Goal: Ask a question

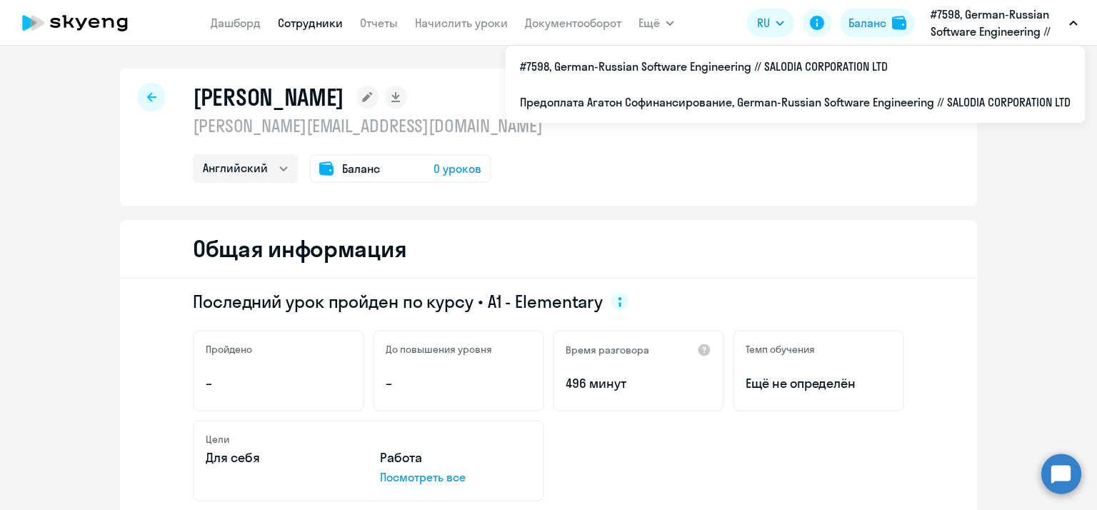
select select "english"
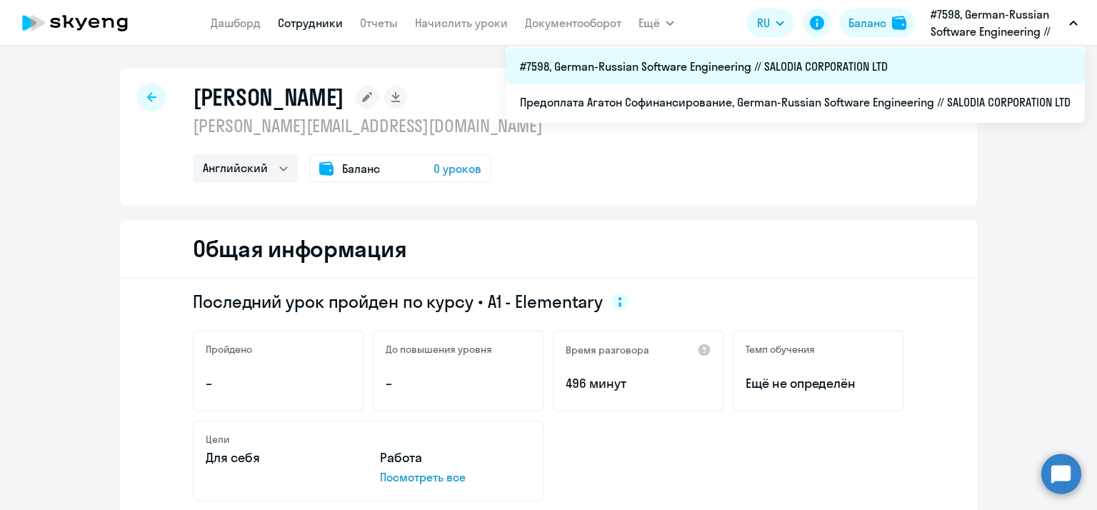
click at [835, 67] on li "#7598, German-Russian Software Engineering // SALODIA CORPORATION LTD" at bounding box center [795, 67] width 579 height 36
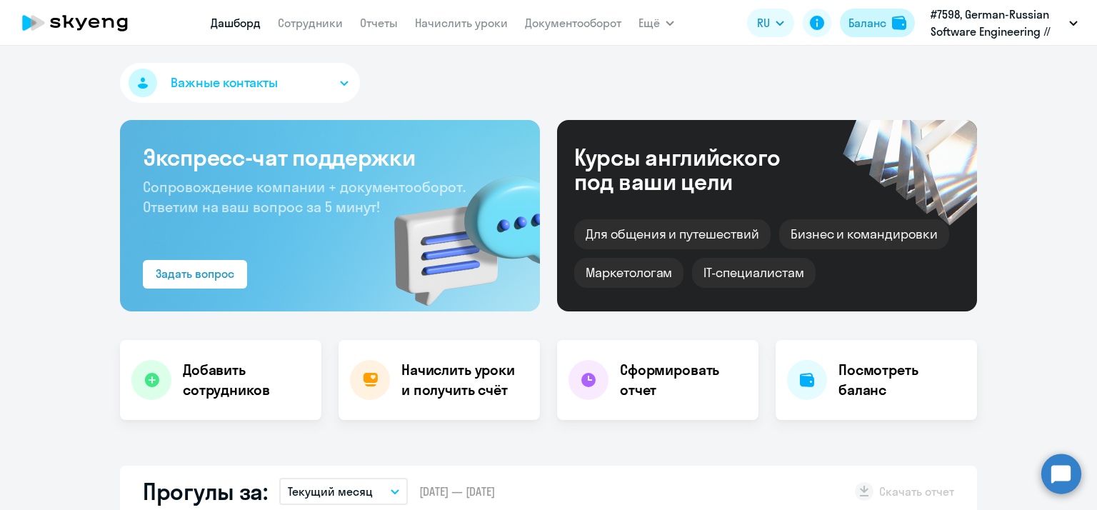
click at [864, 22] on div "Баланс" at bounding box center [867, 22] width 38 height 17
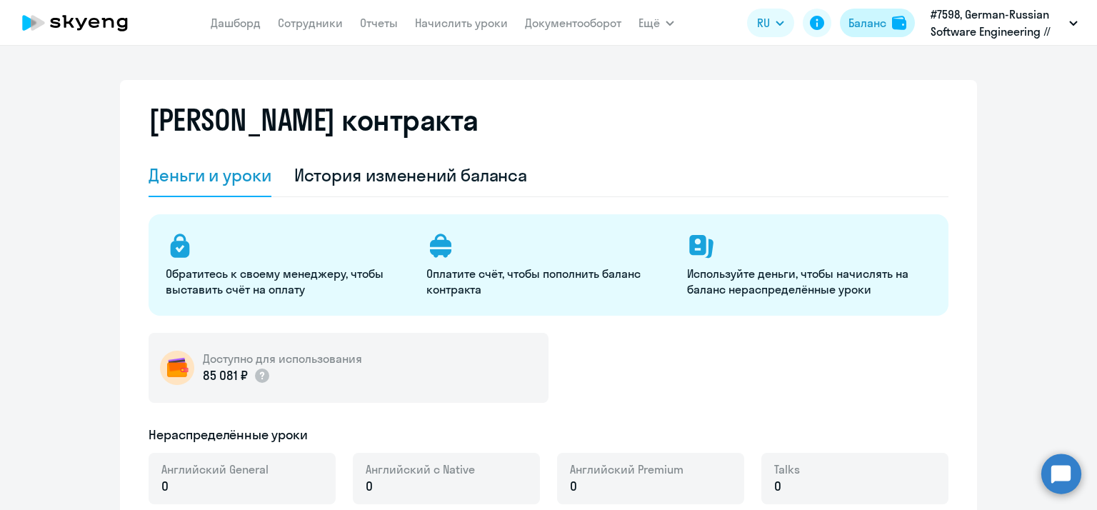
select select "english_adult_not_native_speaker"
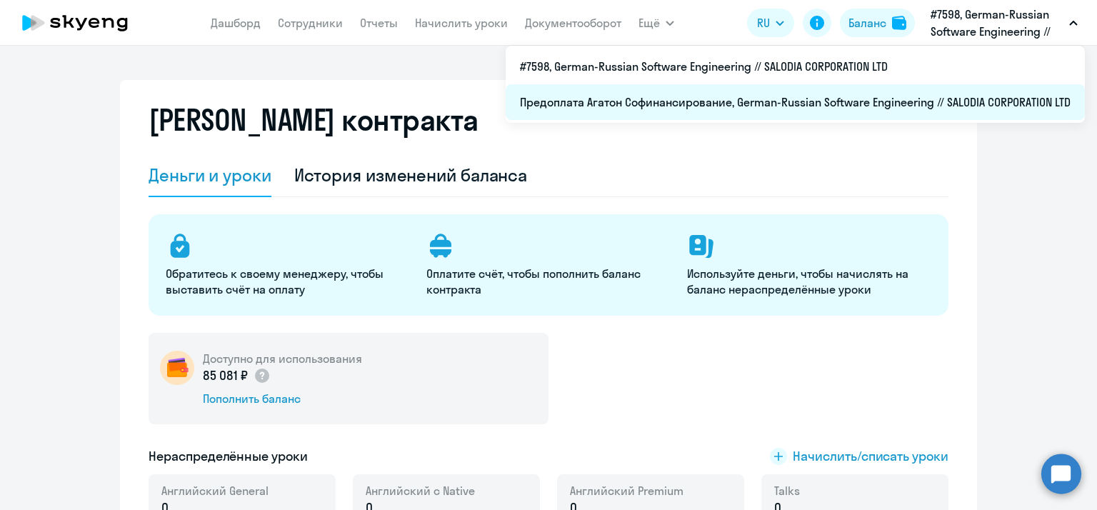
click at [940, 96] on li "Предоплата Агатон Софинансирование, German-Russian Software Engineering // SALO…" at bounding box center [795, 102] width 579 height 36
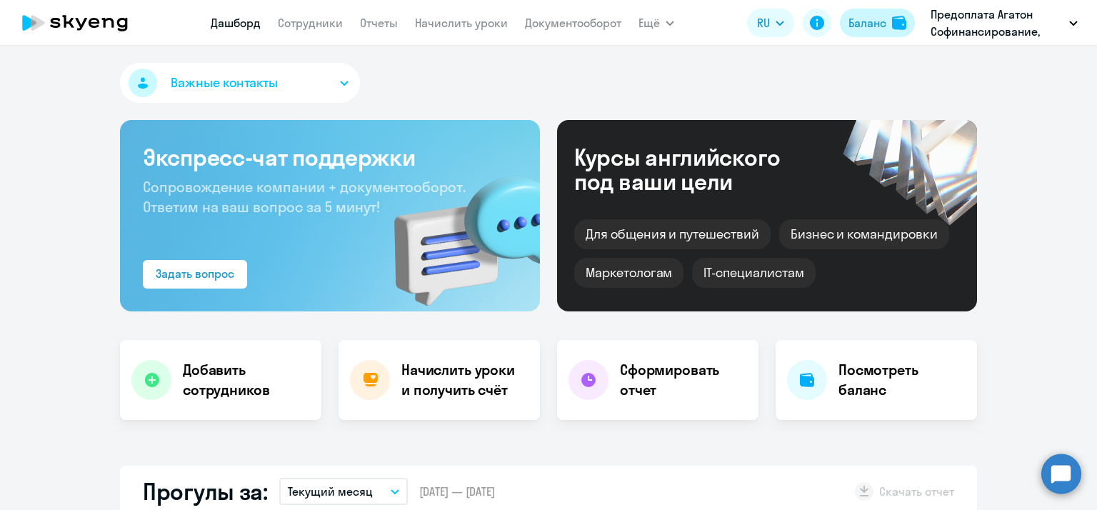
click at [883, 19] on div "Баланс" at bounding box center [867, 22] width 38 height 17
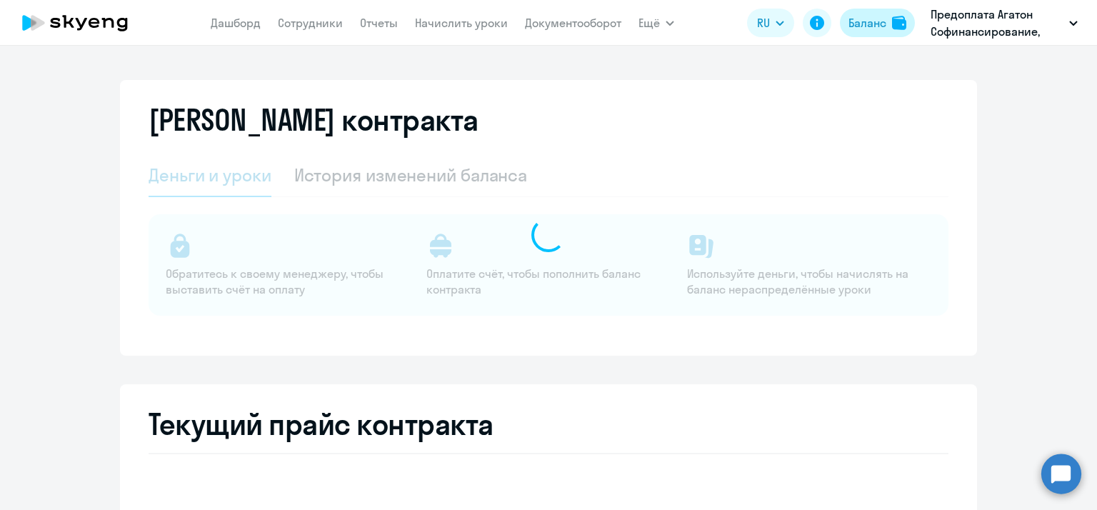
select select "english_adult_not_native_speaker"
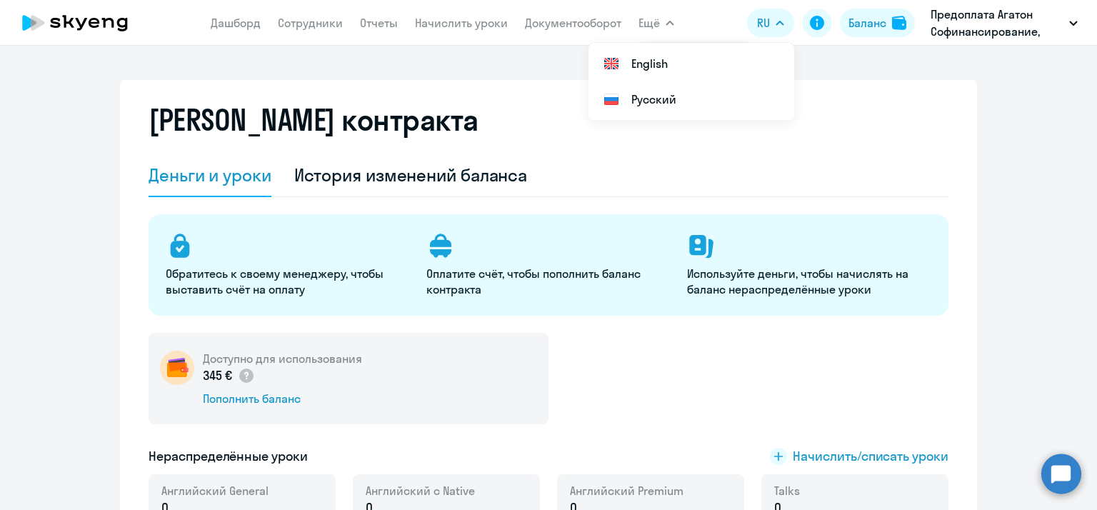
click at [334, 31] on app-menu-item-link "Сотрудники" at bounding box center [310, 23] width 65 height 18
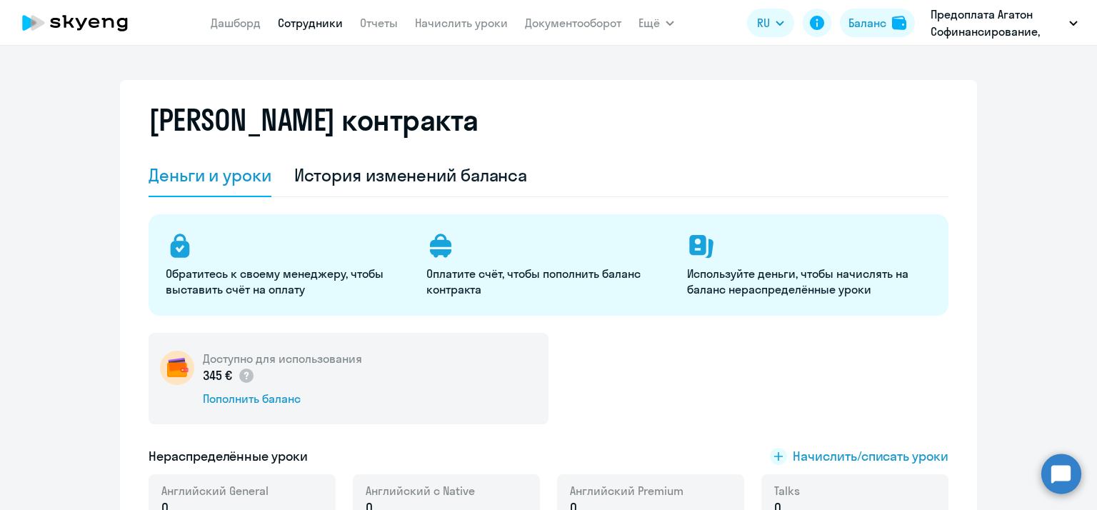
click at [333, 21] on link "Сотрудники" at bounding box center [310, 23] width 65 height 14
select select "30"
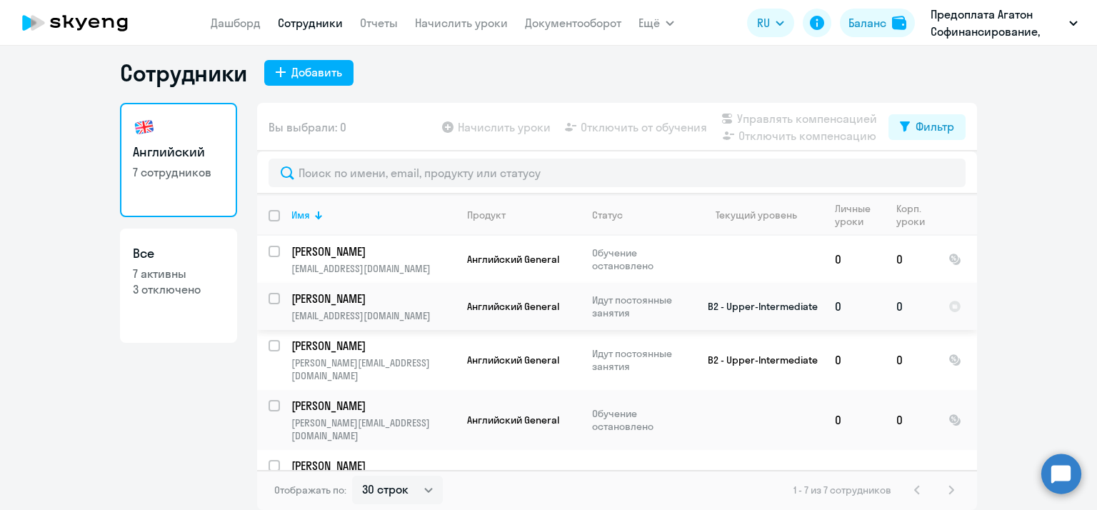
click at [268, 295] on input "select row 21966067" at bounding box center [282, 307] width 29 height 29
checkbox input "true"
click at [845, 119] on span "Управлять компенсацией" at bounding box center [807, 118] width 140 height 17
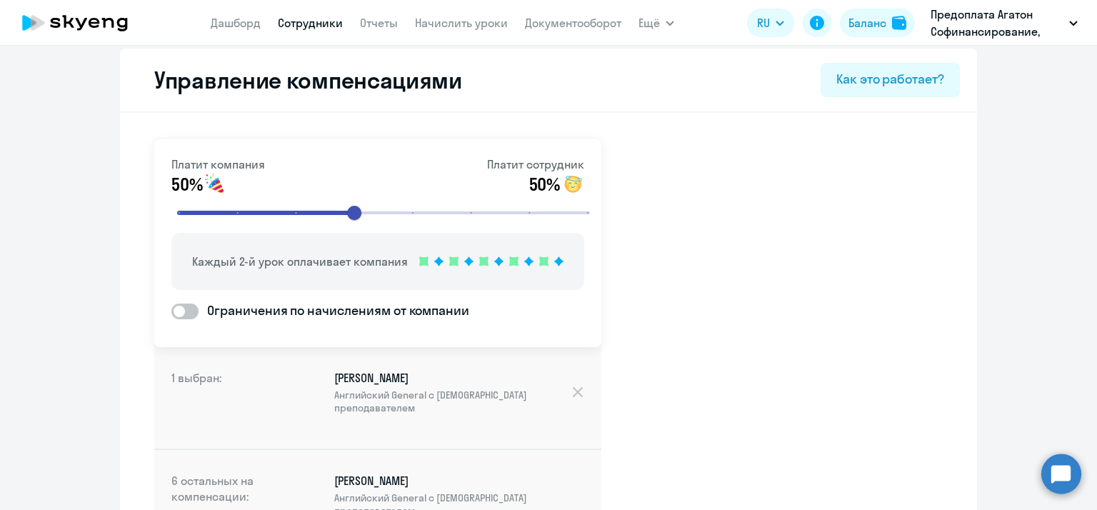
scroll to position [25, 0]
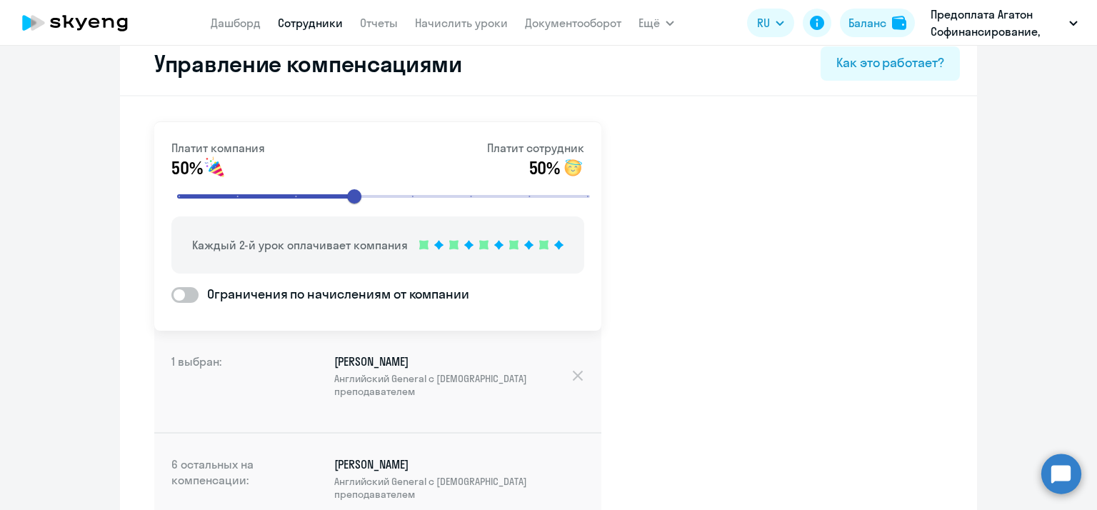
click at [171, 293] on span at bounding box center [184, 295] width 27 height 16
click at [171, 294] on input "Ограничения по начислениям от компании" at bounding box center [171, 294] width 1 height 1
checkbox input "true"
select select "MONTHLY"
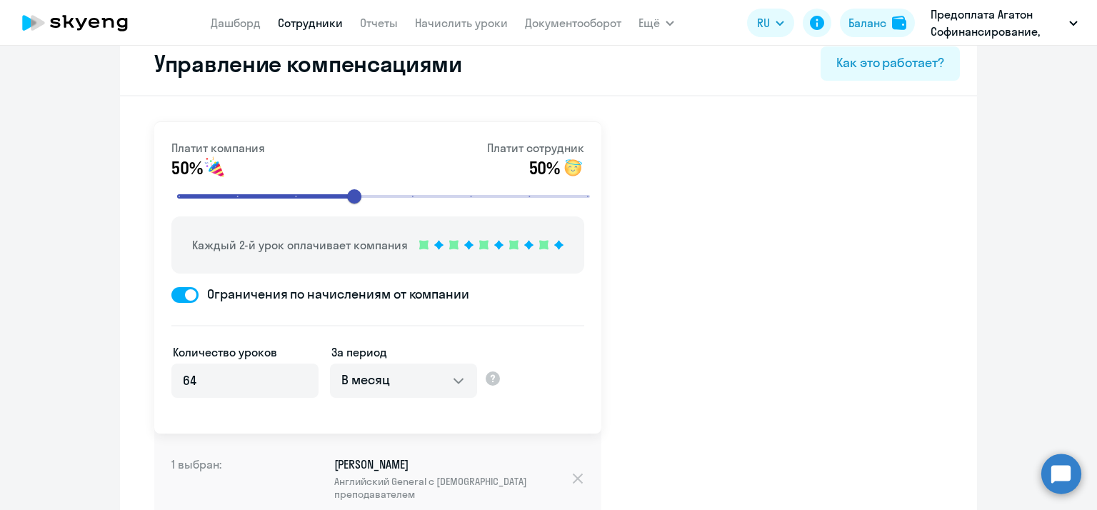
click at [171, 293] on span at bounding box center [184, 295] width 27 height 16
click at [171, 294] on input "Ограничения по начислениям от компании" at bounding box center [171, 294] width 1 height 1
checkbox input "false"
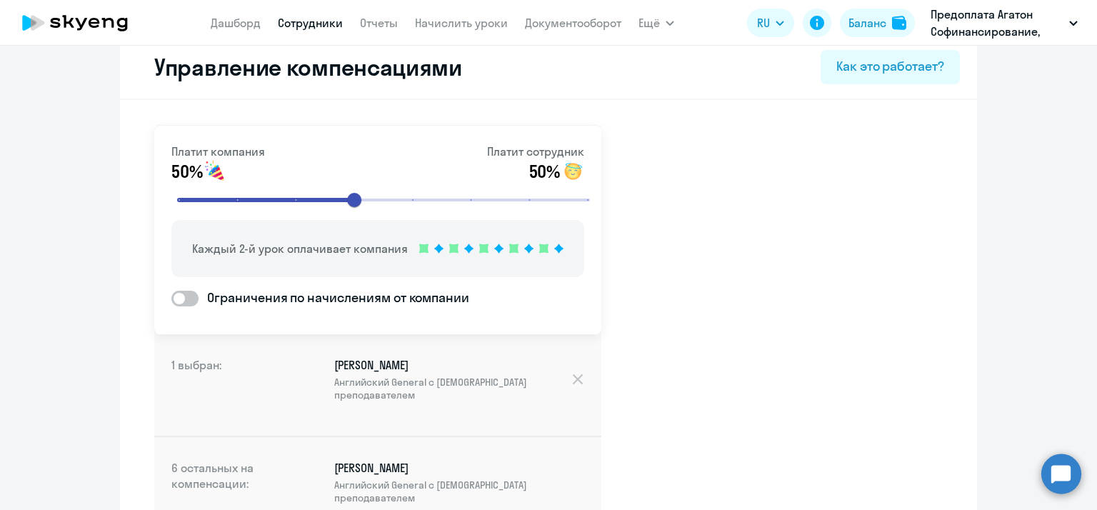
scroll to position [10, 0]
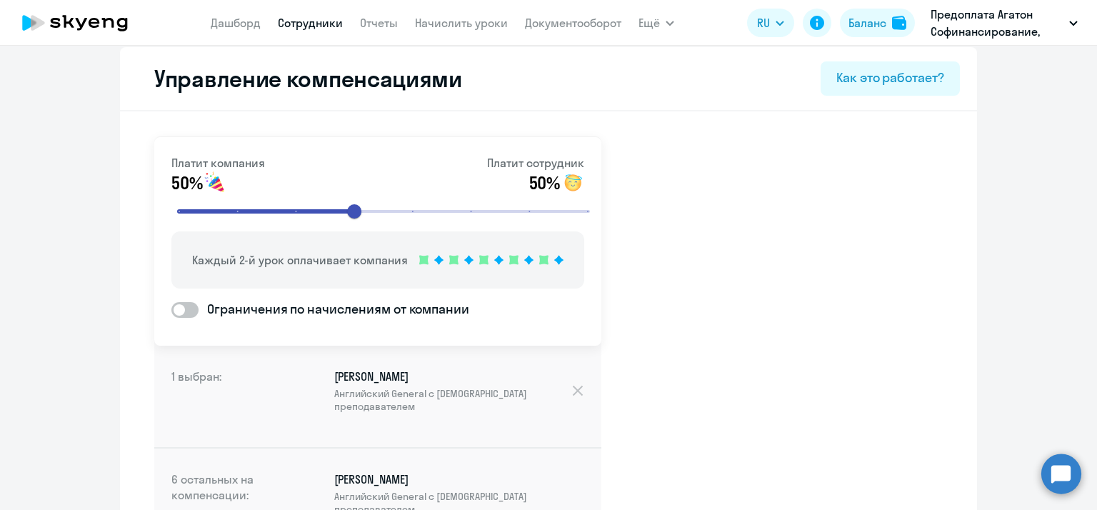
select select "30"
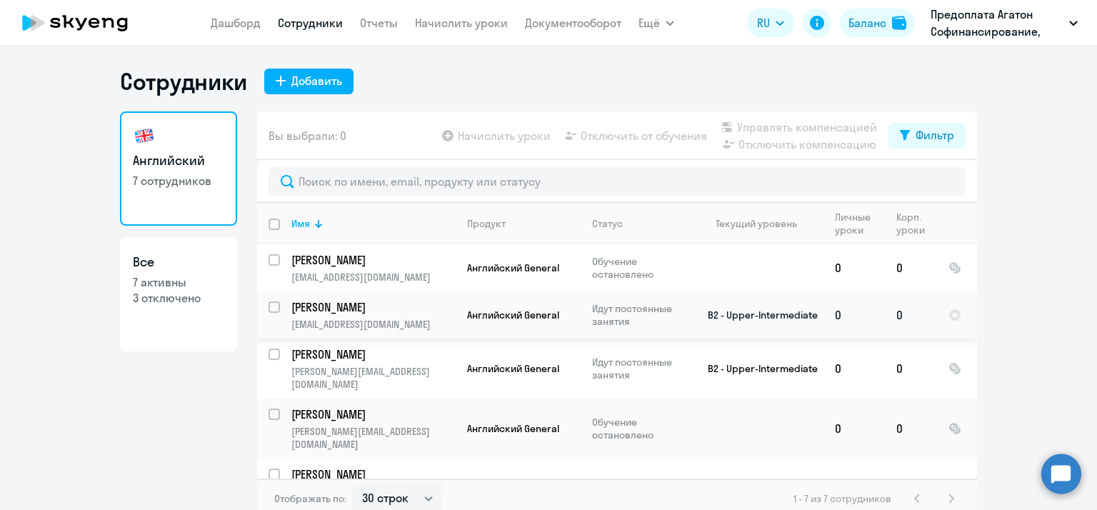
click at [268, 307] on input "select row 21966067" at bounding box center [282, 315] width 29 height 29
checkbox input "true"
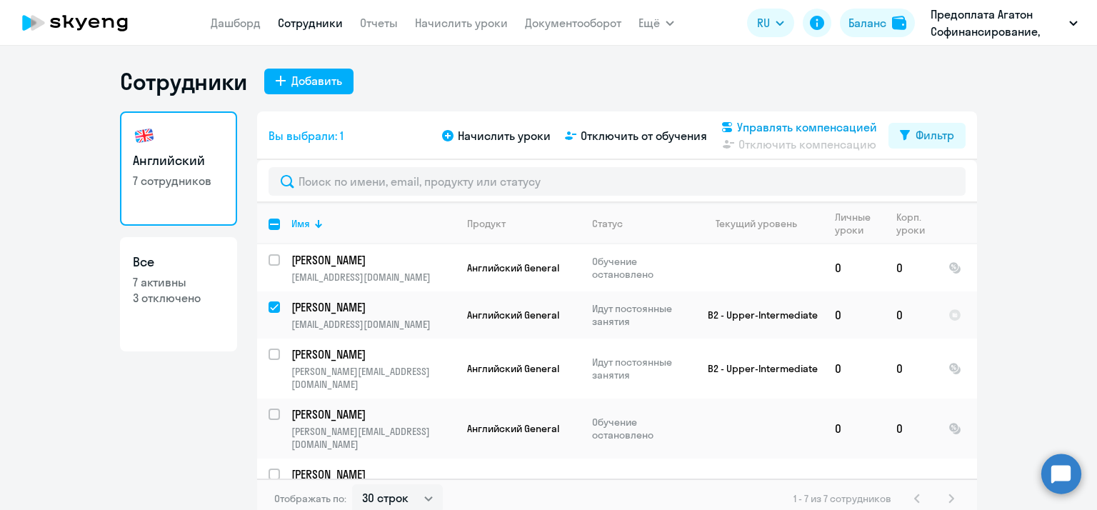
click at [793, 129] on span "Управлять компенсацией" at bounding box center [807, 127] width 140 height 17
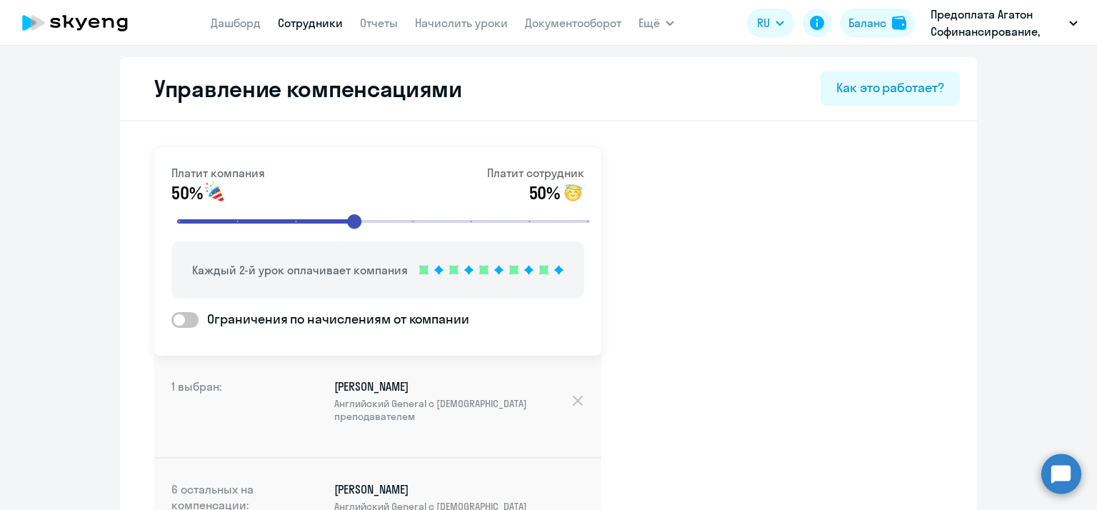
select select "30"
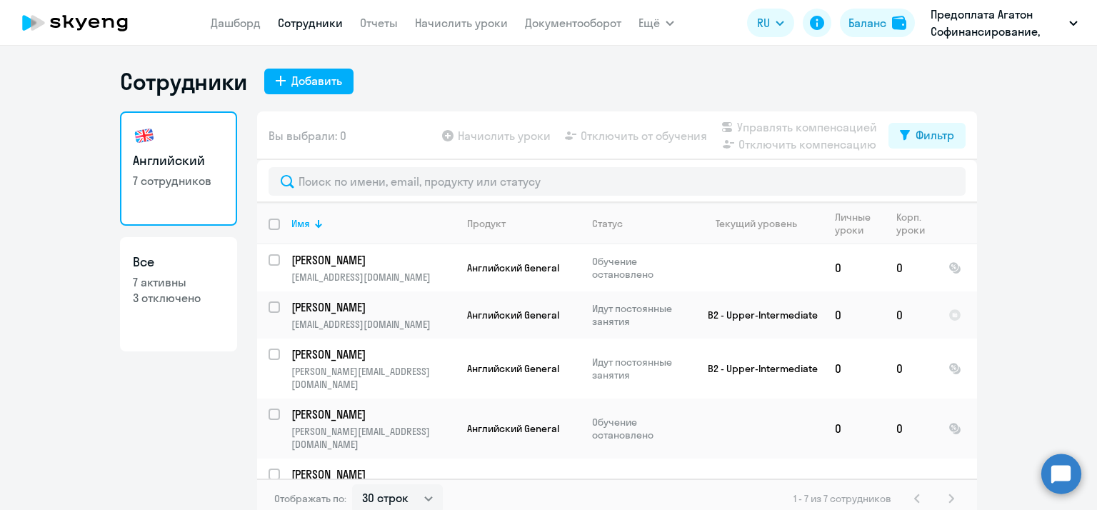
click at [1070, 473] on circle at bounding box center [1061, 473] width 40 height 40
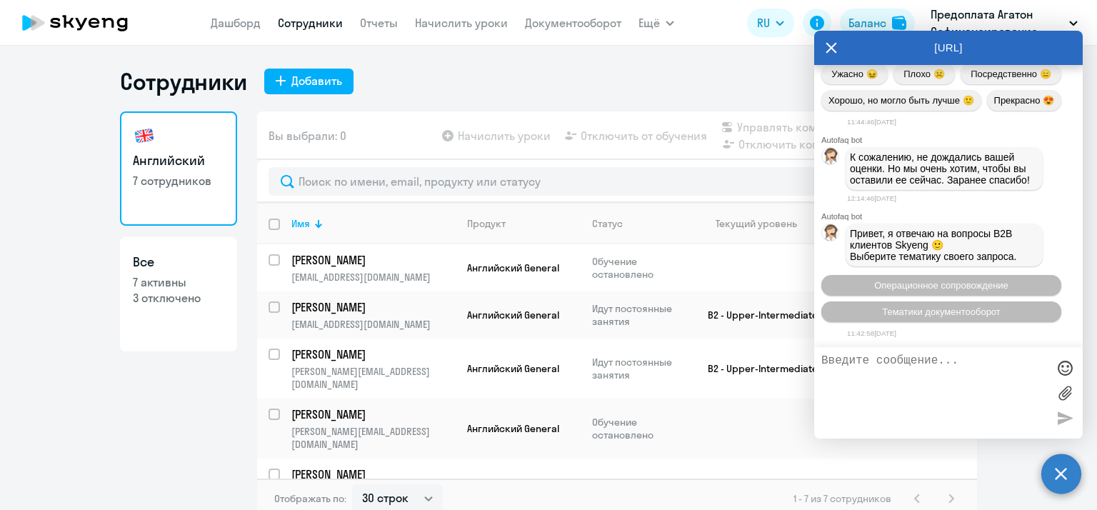
scroll to position [18725, 0]
click at [905, 361] on textarea at bounding box center [934, 392] width 226 height 77
click at [955, 374] on textarea "Добрый день! Подскажите. пожалуйста, у Ткачкенко [PERSON_NAME]" at bounding box center [934, 392] width 226 height 77
click at [1035, 375] on textarea "Добрый день! Подскажите. пожалуйста, у [PERSON_NAME]" at bounding box center [934, 392] width 226 height 77
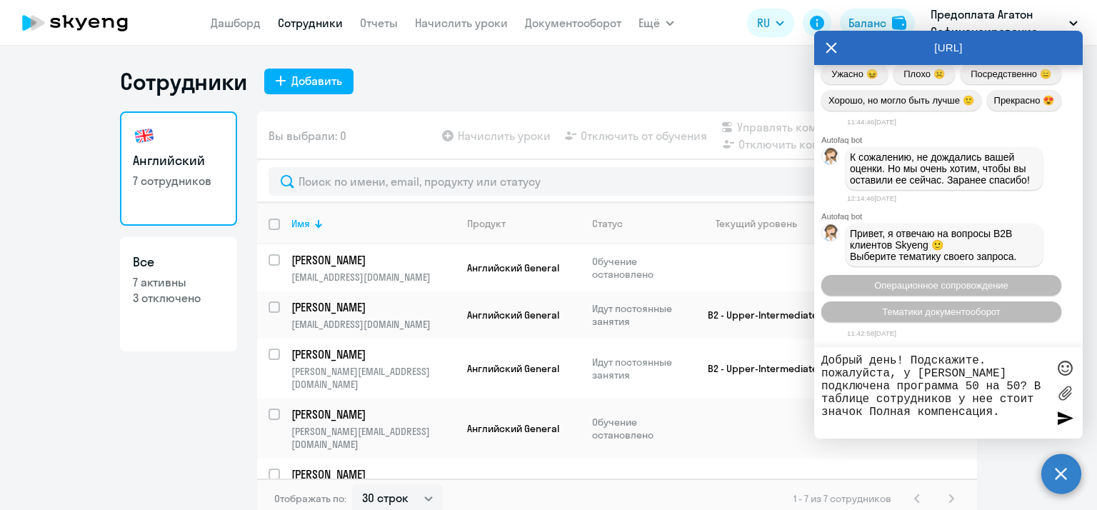
type textarea "Добрый день! Подскажите. пожалуйста, у [PERSON_NAME] подключена программа 50 на…"
click at [1060, 418] on div at bounding box center [1064, 417] width 21 height 21
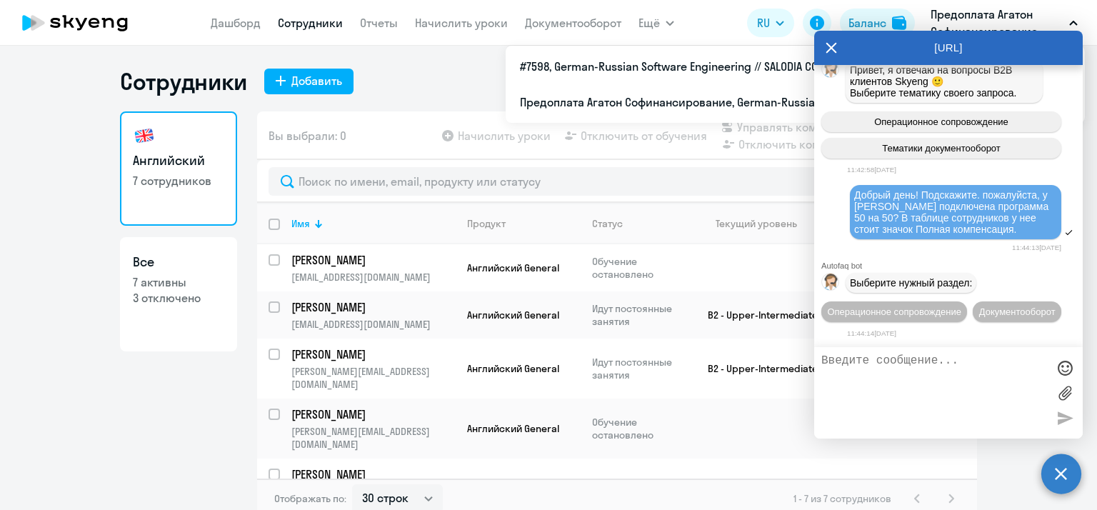
scroll to position [18908, 0]
click at [855, 312] on span "Операционное сопровождение" at bounding box center [894, 311] width 134 height 11
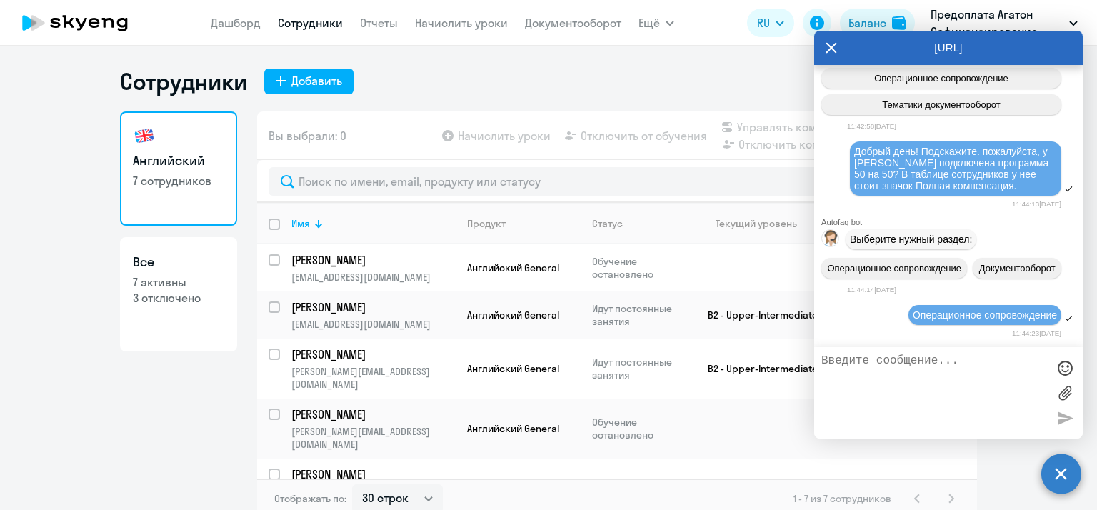
scroll to position [19042, 0]
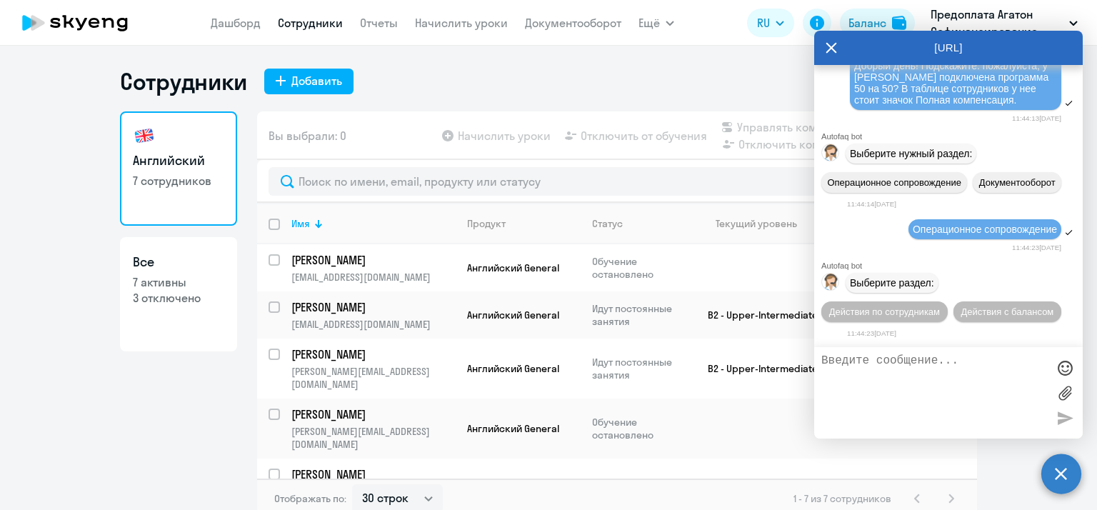
click at [855, 312] on span "Действия по сотрудникам" at bounding box center [884, 311] width 111 height 11
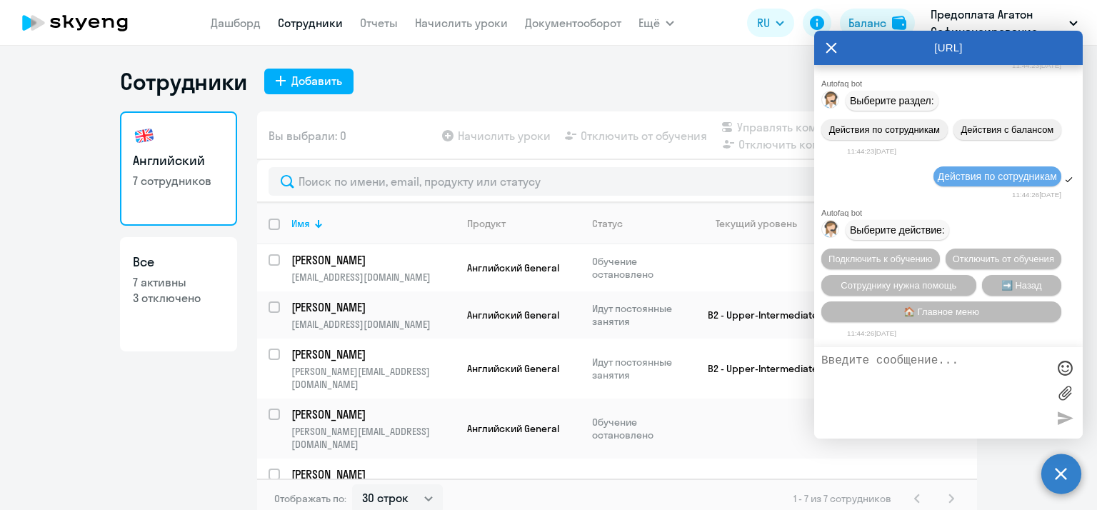
scroll to position [19231, 0]
click at [891, 360] on textarea at bounding box center [934, 392] width 226 height 77
type textarea "я"
type textarea "Ye;yjuj hfpltkf ytn"
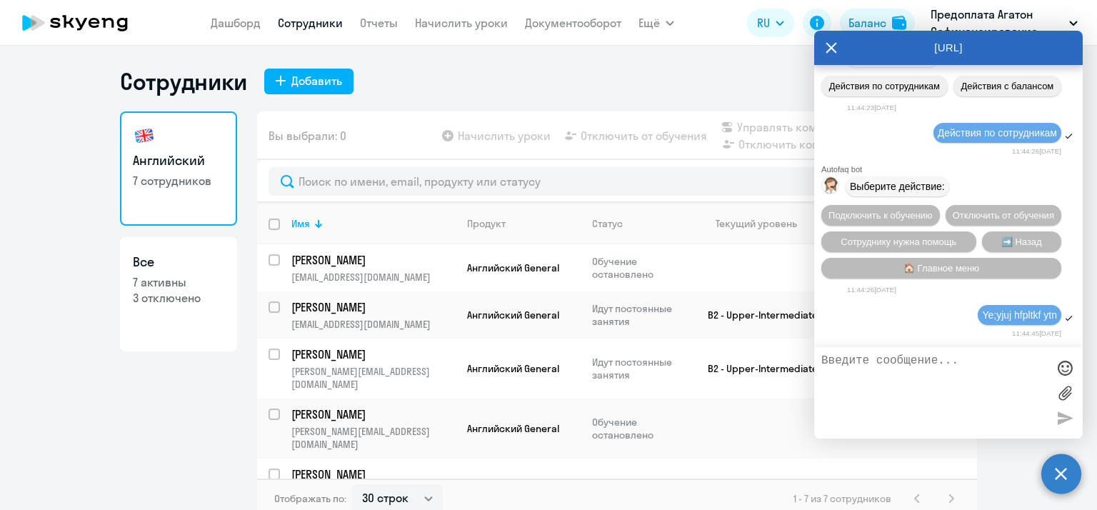
scroll to position [19276, 0]
click at [914, 358] on textarea at bounding box center [934, 392] width 226 height 77
type textarea "Г"
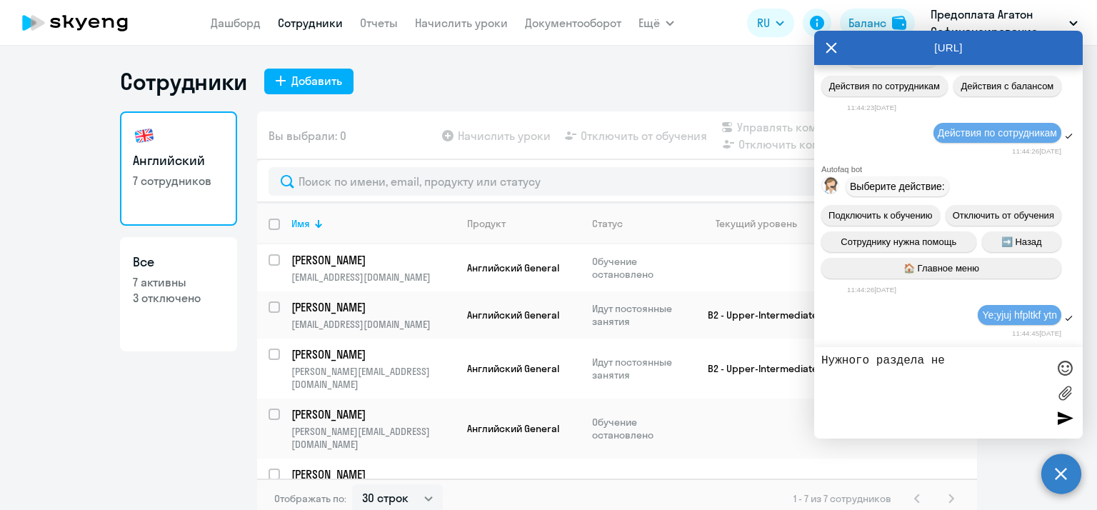
type textarea "Нужного раздела нет"
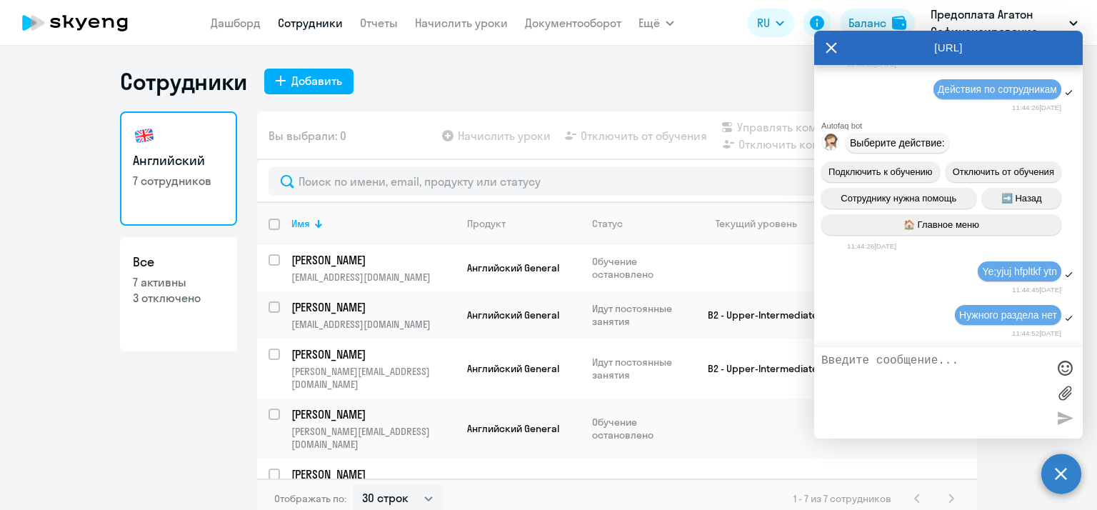
click at [832, 52] on icon at bounding box center [830, 48] width 11 height 34
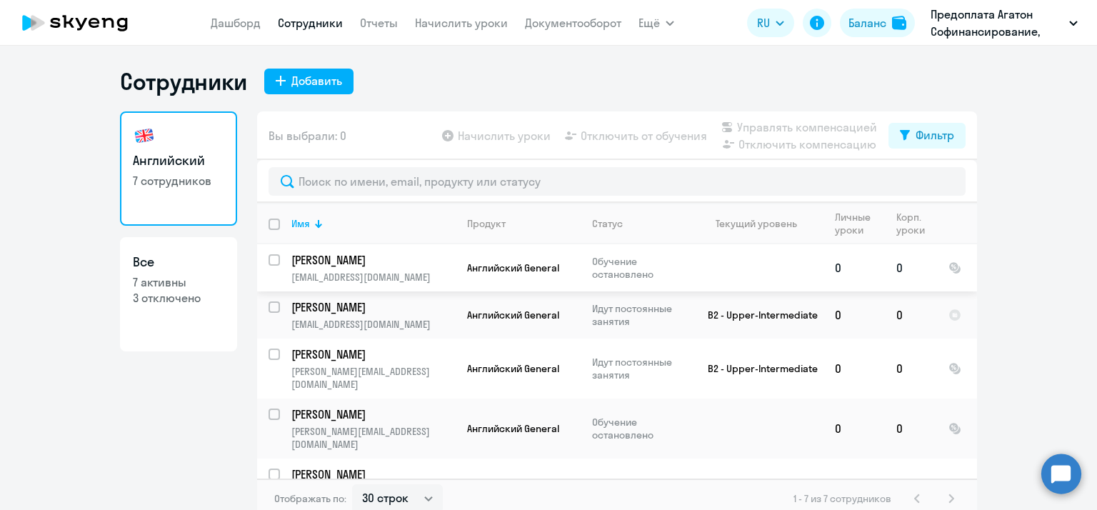
click at [270, 261] on input "select row 21966053" at bounding box center [282, 268] width 29 height 29
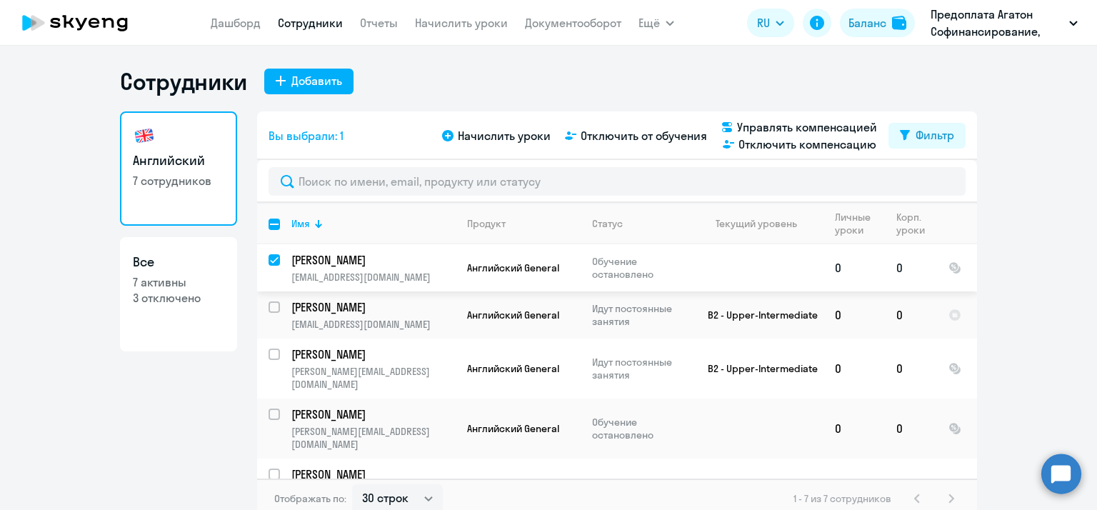
click at [270, 261] on input "deselect row 21966053" at bounding box center [282, 268] width 29 height 29
checkbox input "false"
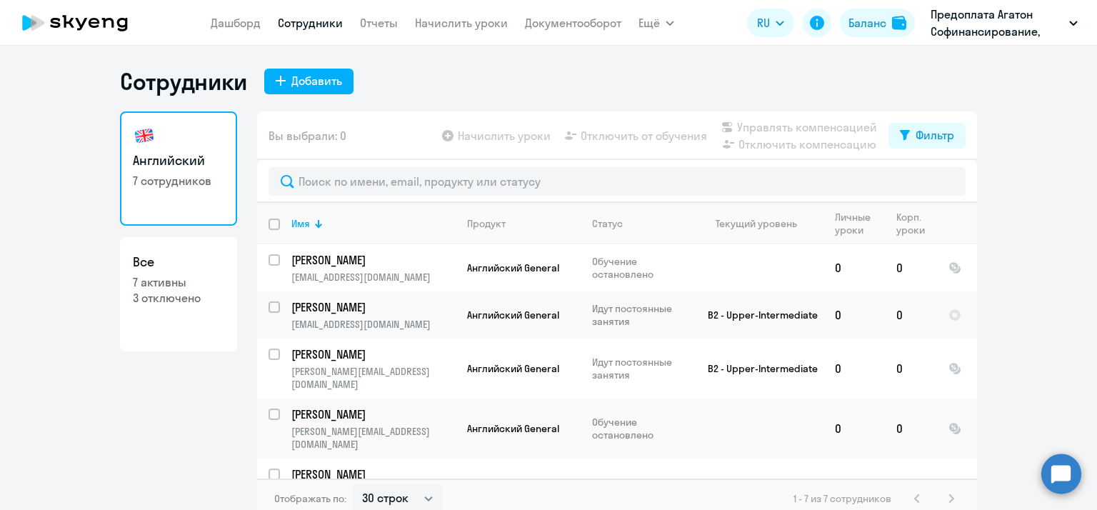
scroll to position [9, 0]
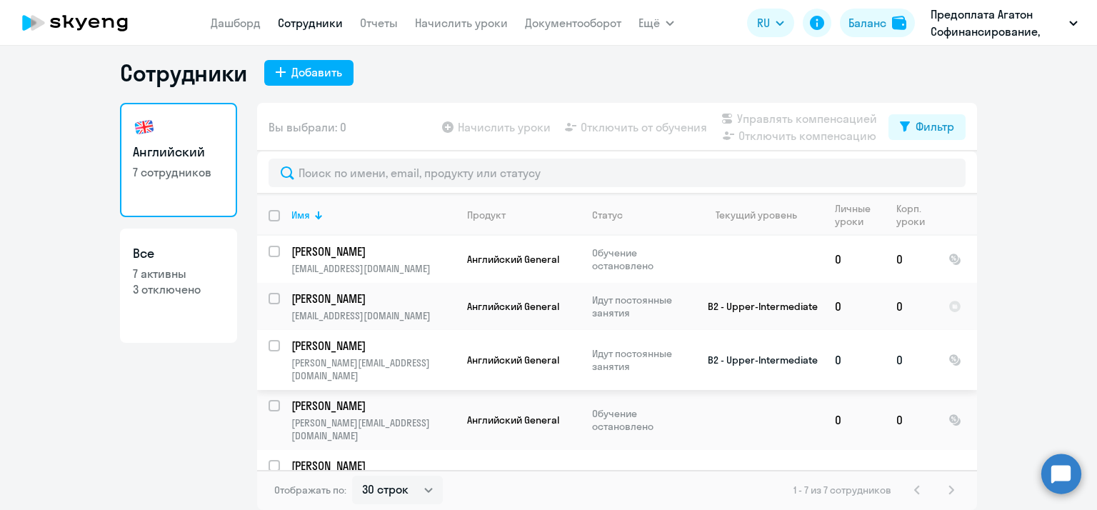
click at [268, 346] on input "select row 21966120" at bounding box center [282, 354] width 29 height 29
checkbox input "true"
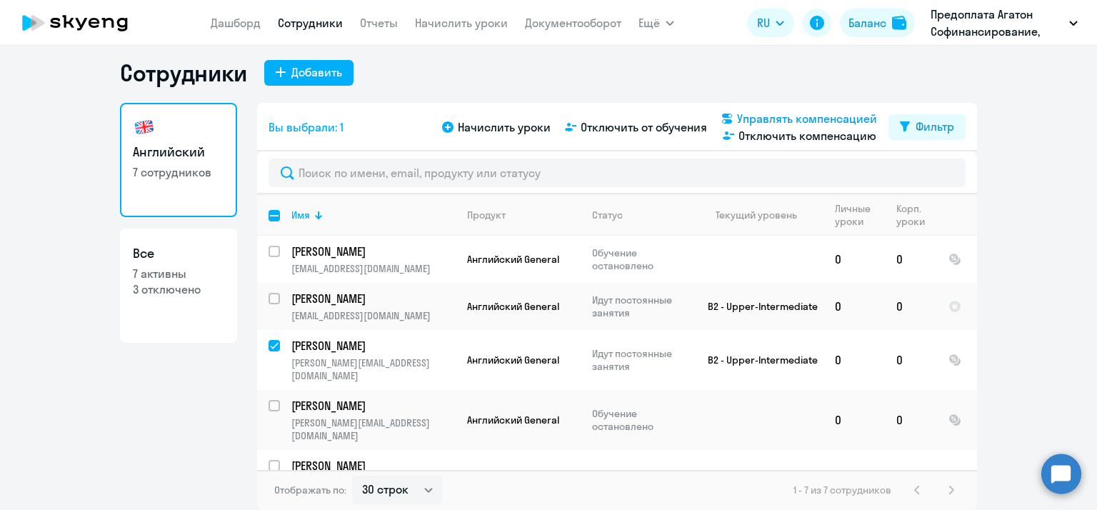
click at [758, 116] on span "Управлять компенсацией" at bounding box center [807, 118] width 140 height 17
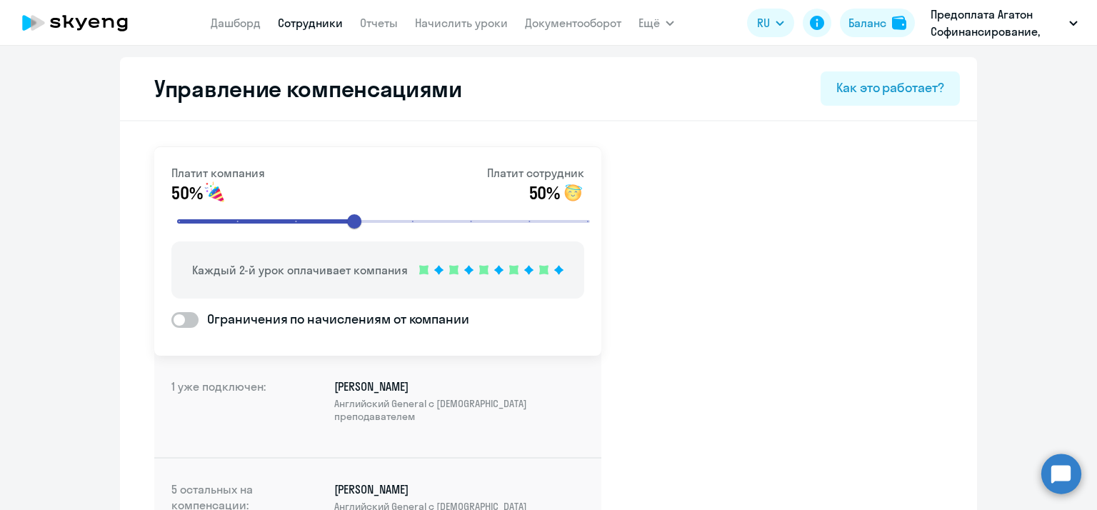
select select "30"
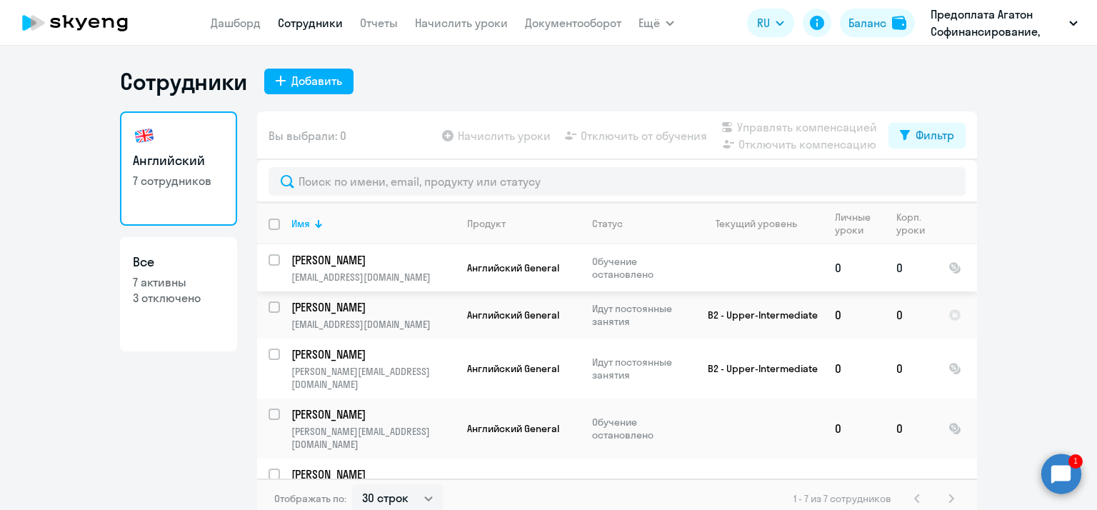
click at [270, 262] on input "select row 21966053" at bounding box center [282, 268] width 29 height 29
checkbox input "true"
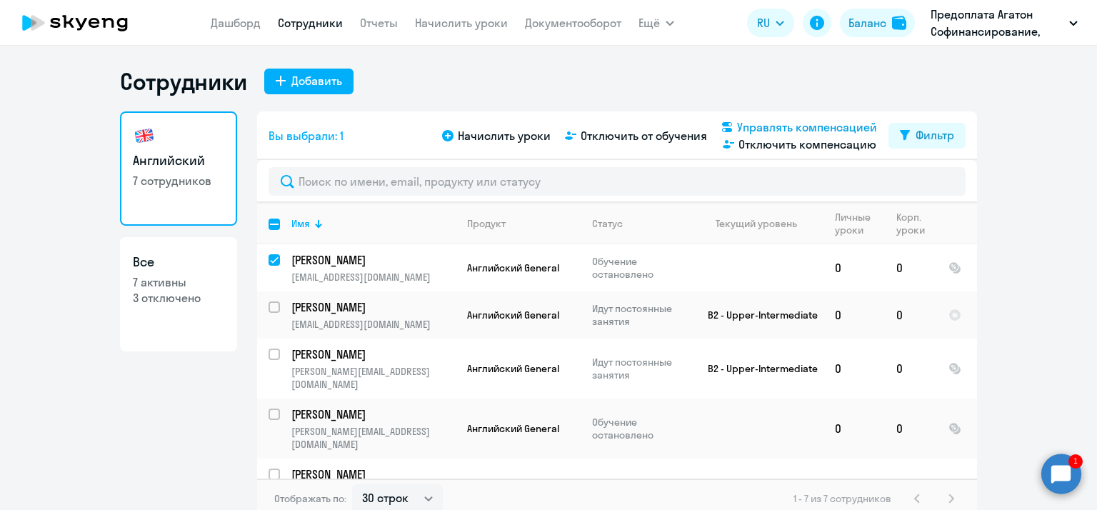
click at [793, 129] on span "Управлять компенсацией" at bounding box center [807, 127] width 140 height 17
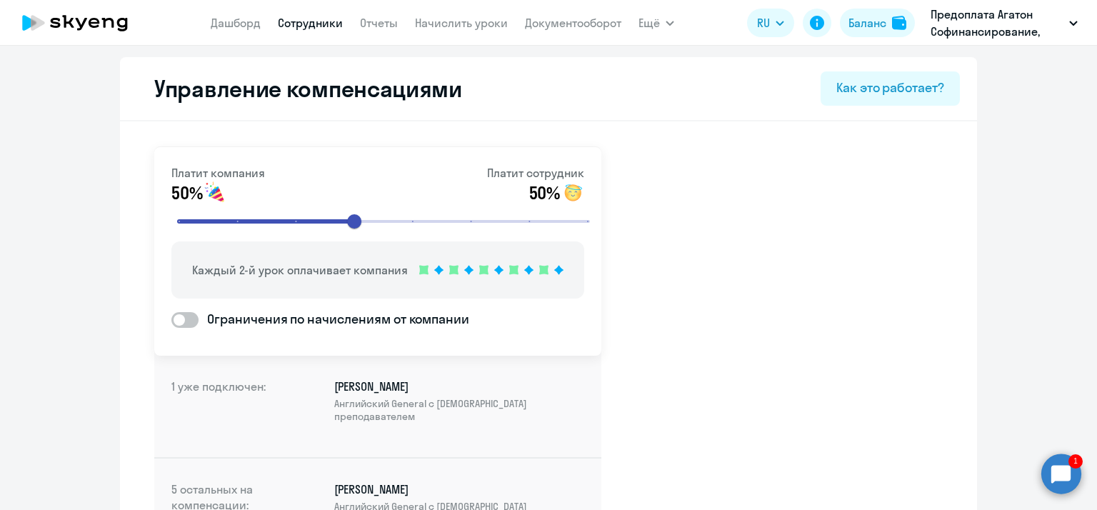
select select "30"
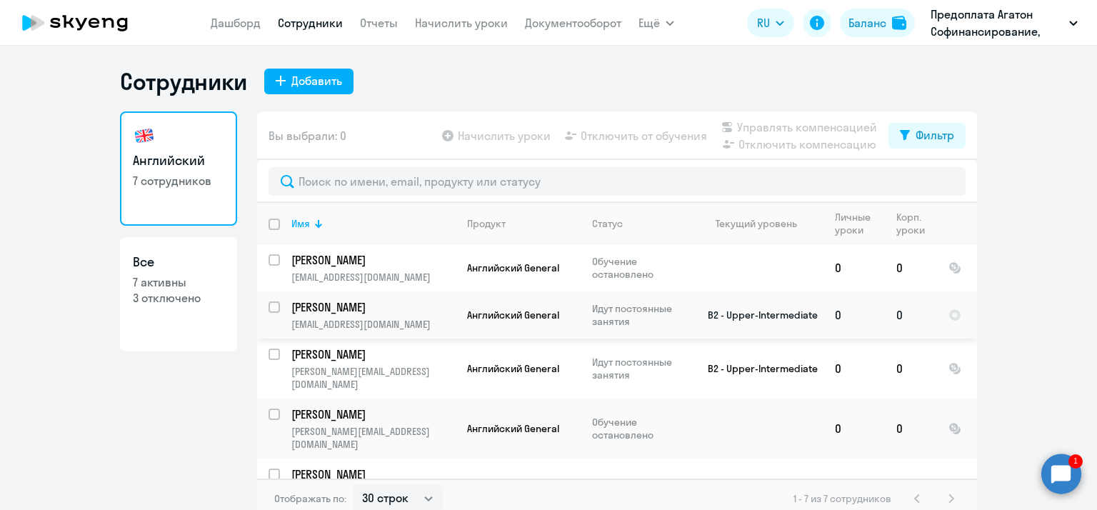
click at [268, 311] on input "select row 21966067" at bounding box center [282, 315] width 29 height 29
checkbox input "true"
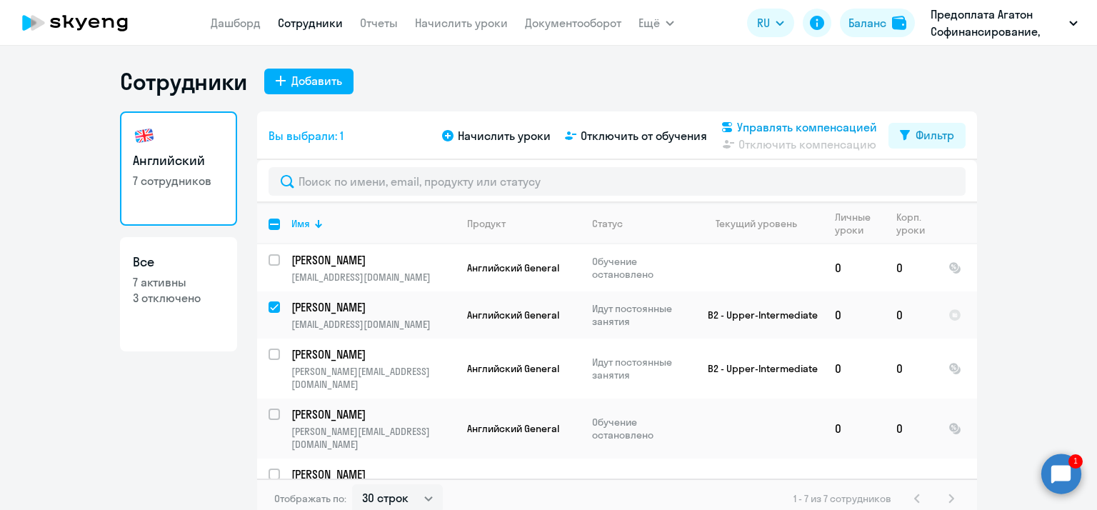
click at [760, 128] on span "Управлять компенсацией" at bounding box center [807, 127] width 140 height 17
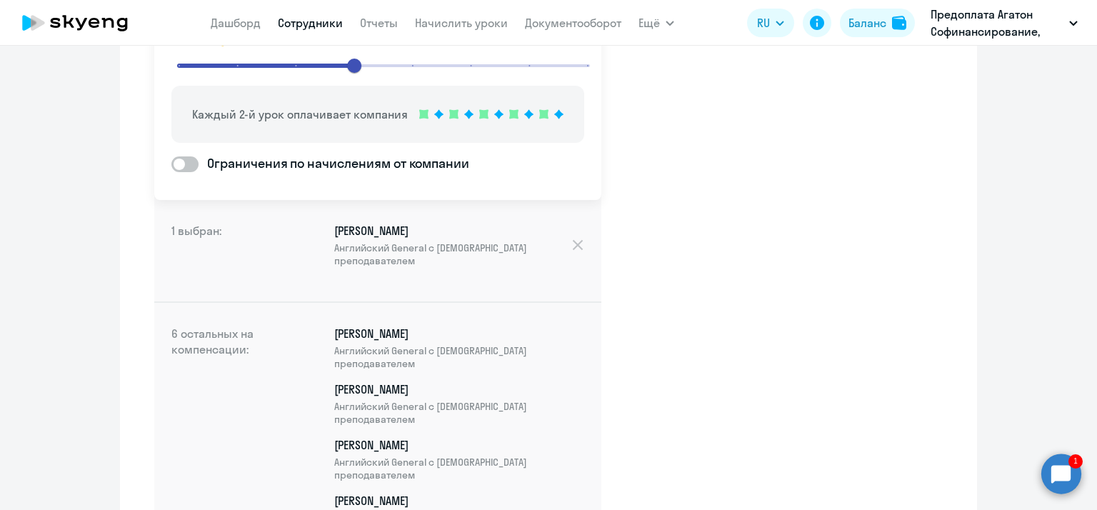
scroll to position [106, 0]
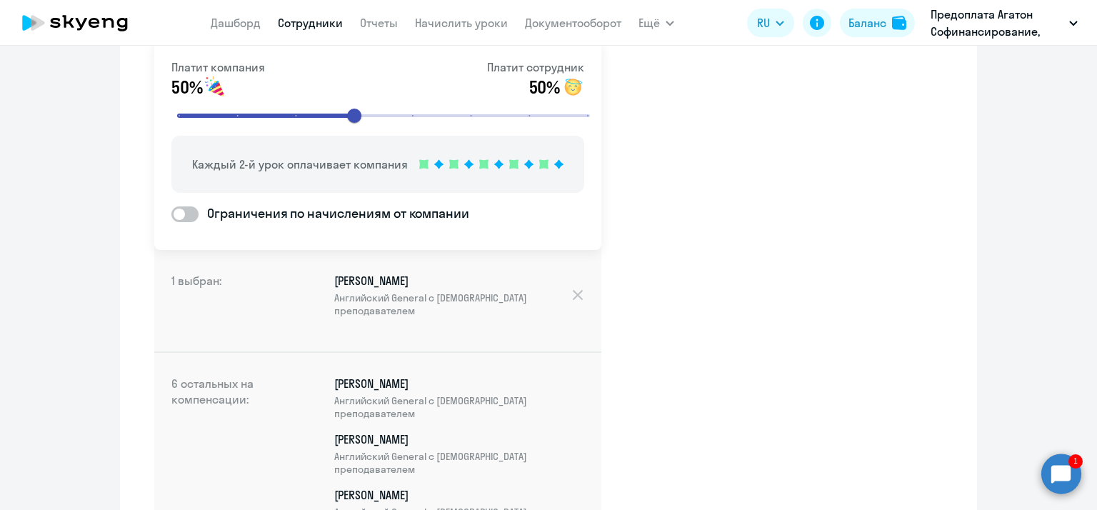
select select "30"
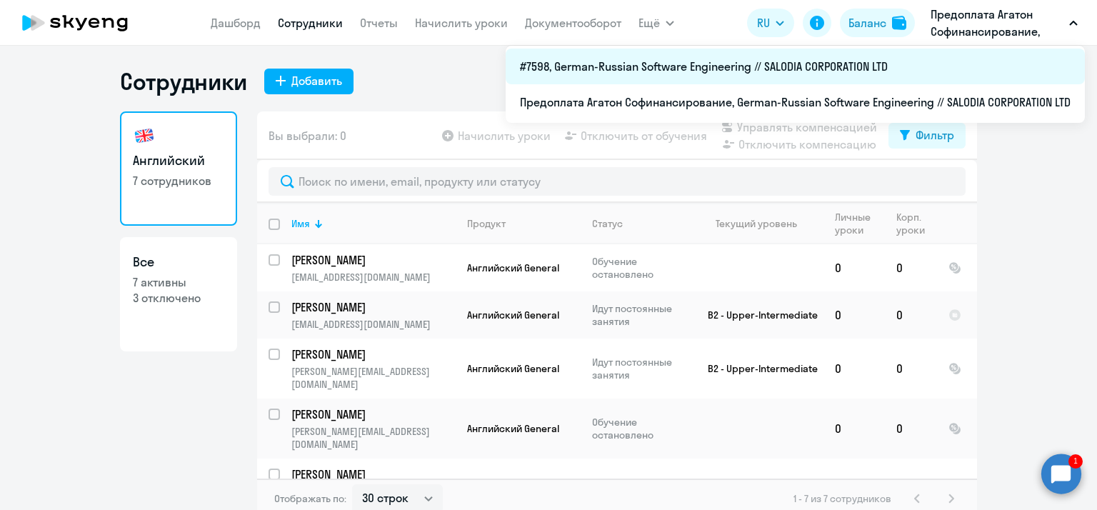
click at [923, 65] on li "#7598, German-Russian Software Engineering // SALODIA CORPORATION LTD" at bounding box center [795, 67] width 579 height 36
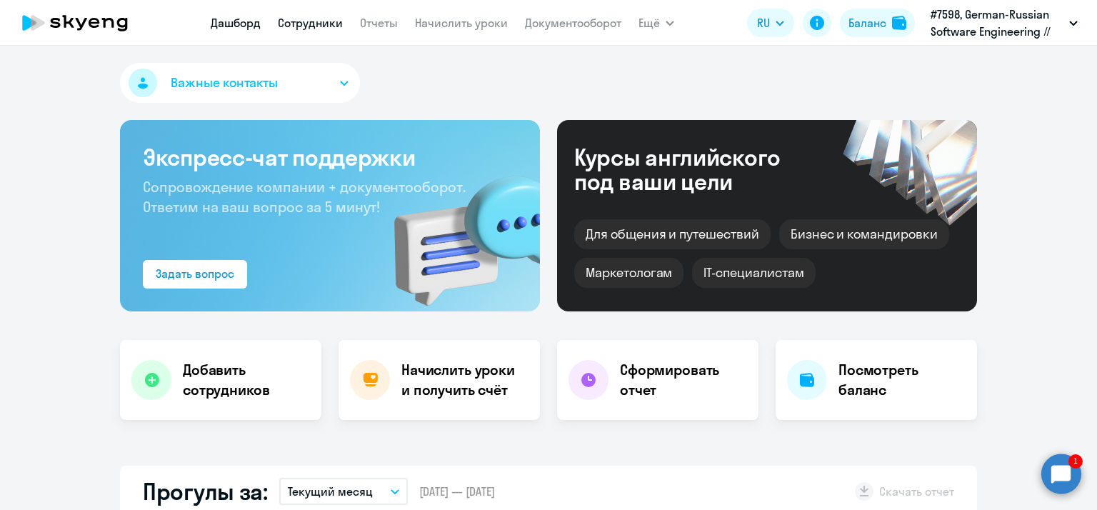
click at [286, 30] on link "Сотрудники" at bounding box center [310, 23] width 65 height 14
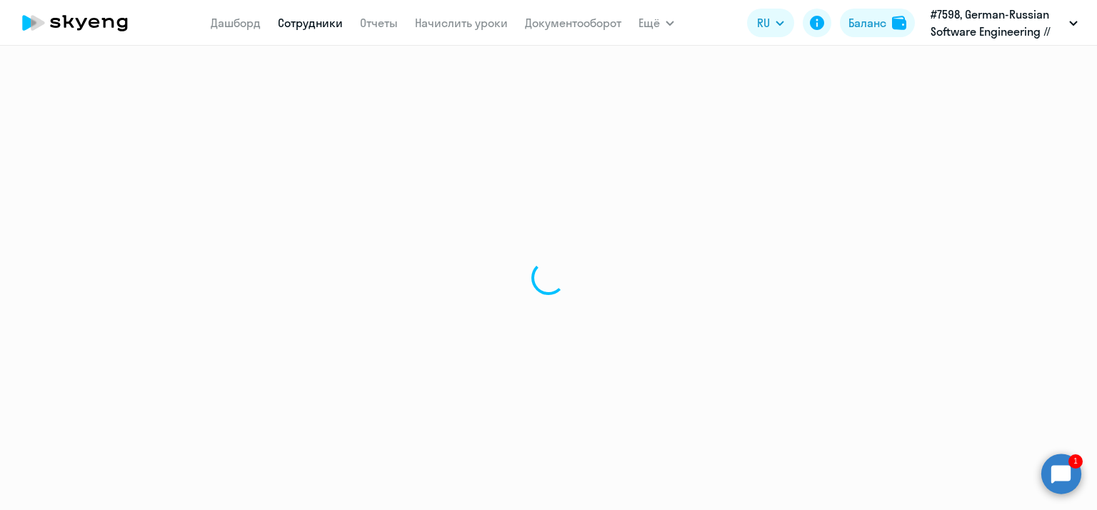
select select "30"
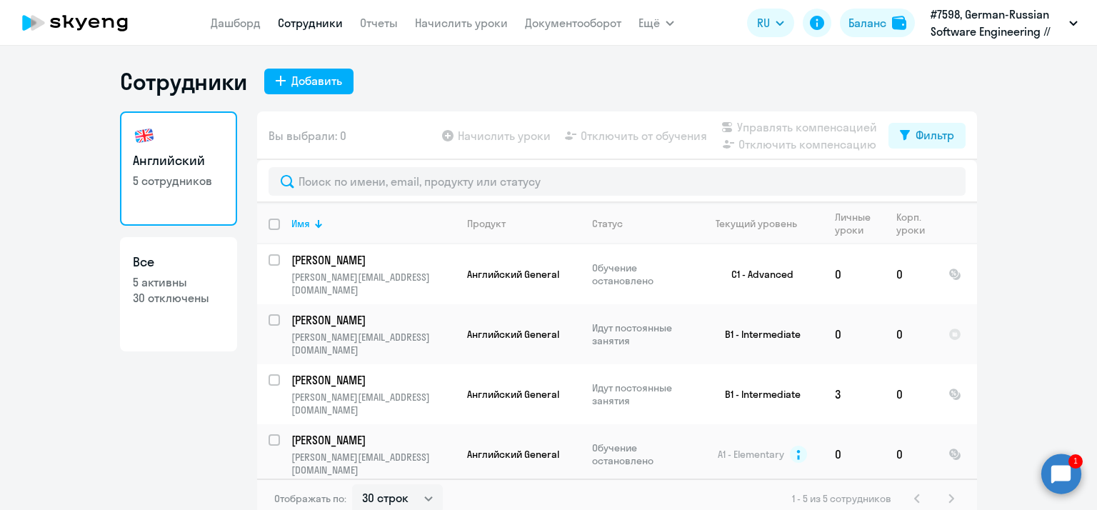
click at [1065, 470] on circle at bounding box center [1061, 473] width 40 height 40
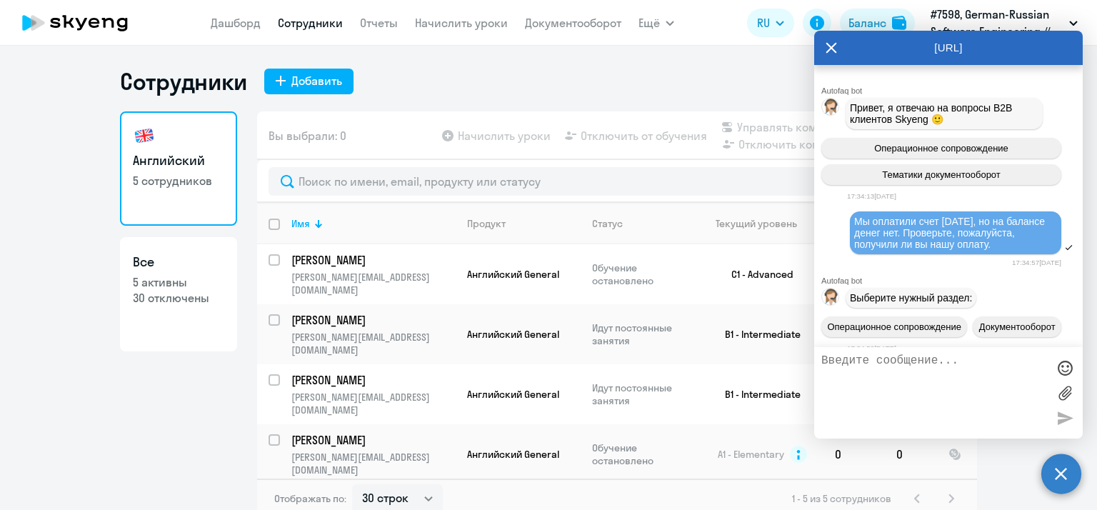
scroll to position [19437, 0]
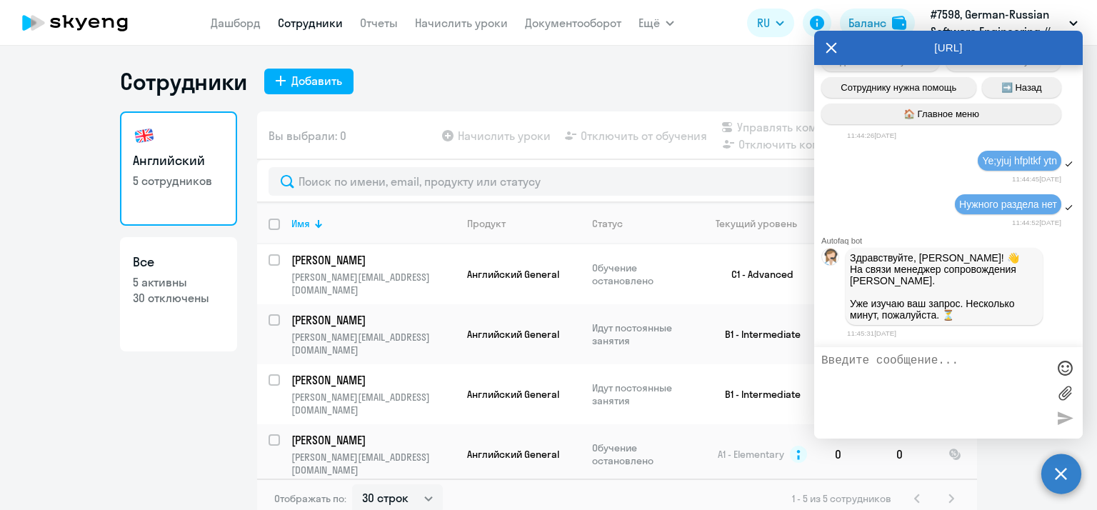
click at [825, 46] on icon at bounding box center [830, 48] width 11 height 34
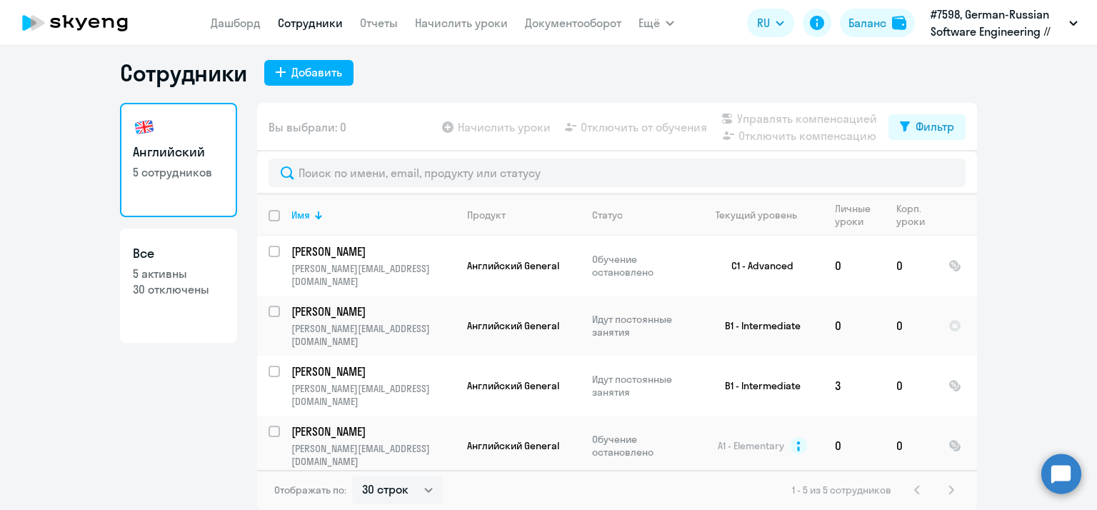
scroll to position [3, 0]
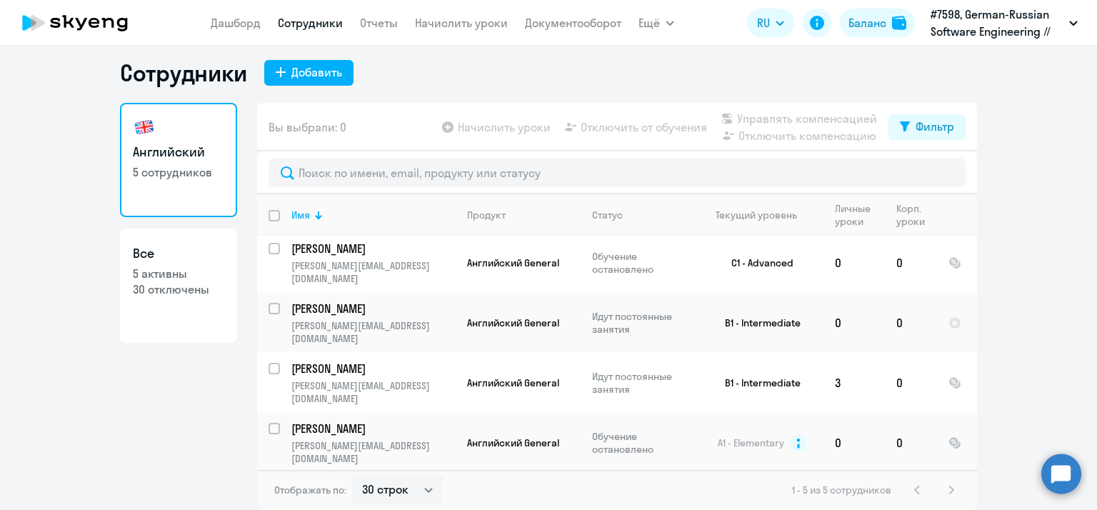
click at [1060, 469] on circle at bounding box center [1061, 473] width 40 height 40
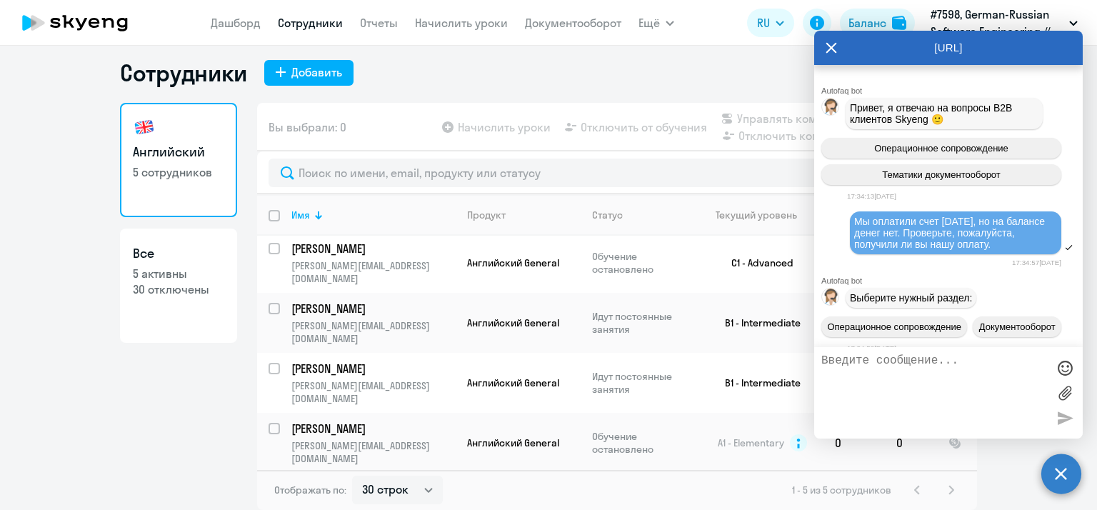
scroll to position [0, 0]
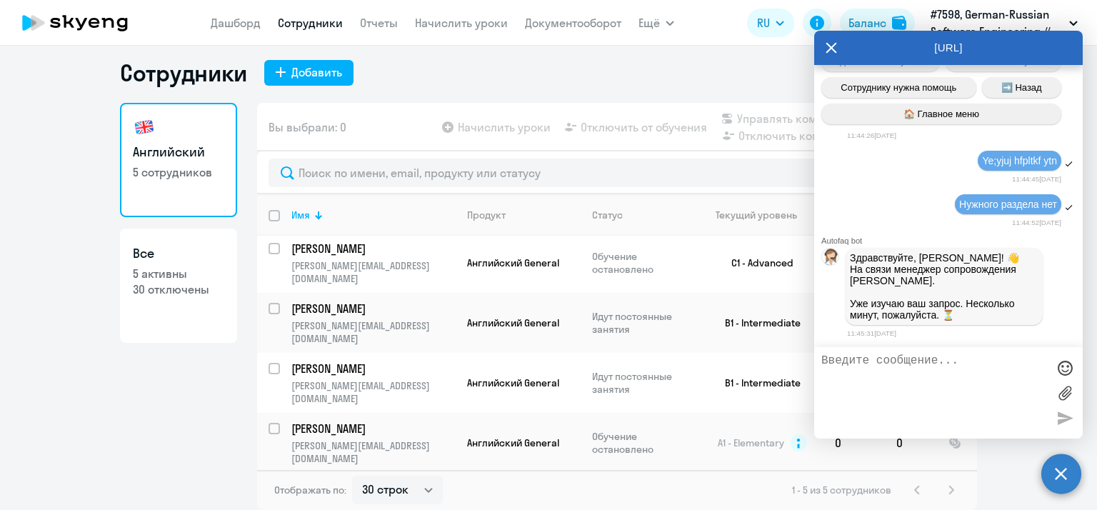
click at [905, 365] on textarea at bounding box center [934, 392] width 226 height 77
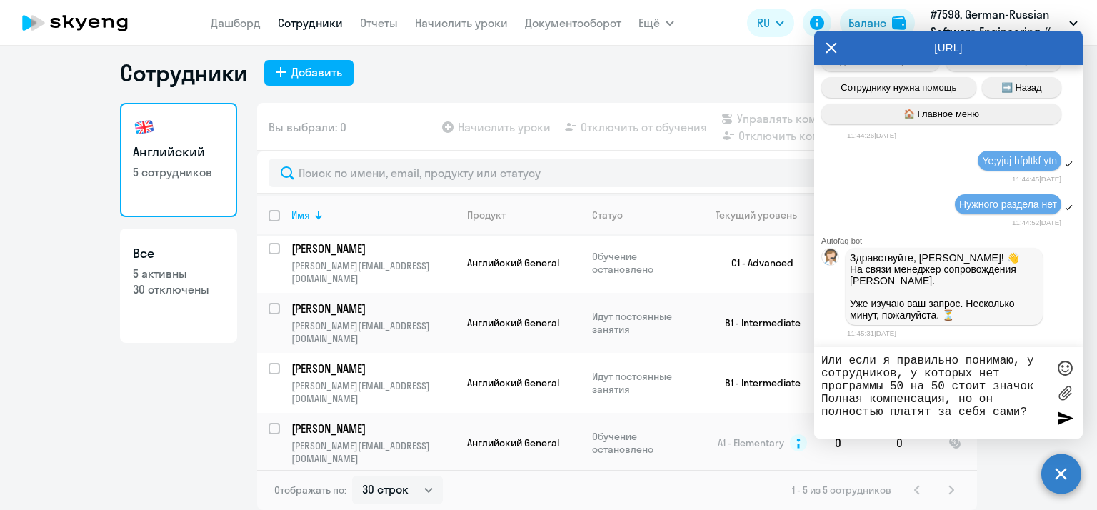
type textarea "Или если я правильно понимаю, у сотрудников, у которых нет программы 50 на 50 с…"
click at [1065, 416] on div at bounding box center [1064, 417] width 21 height 21
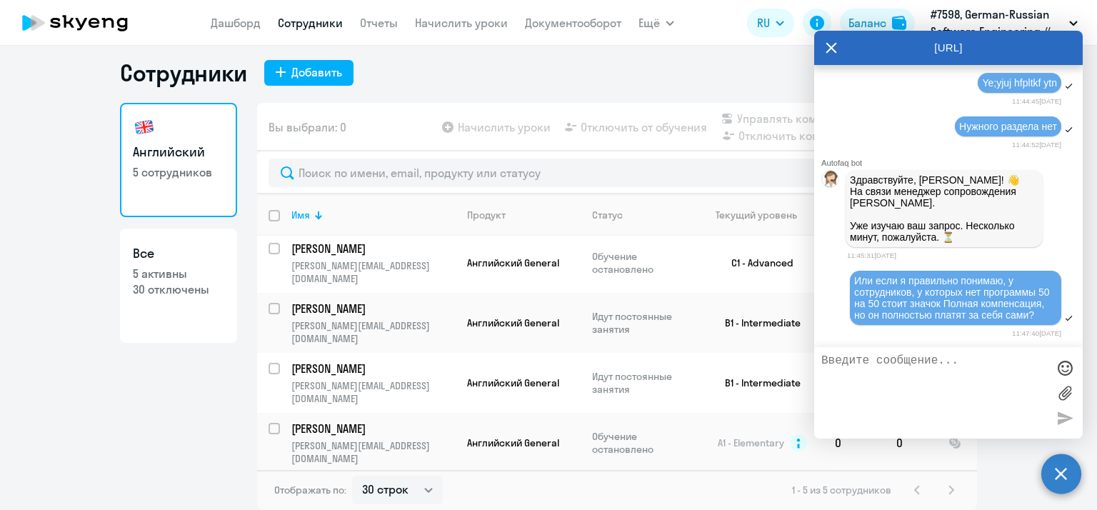
scroll to position [19539, 0]
click at [916, 379] on textarea at bounding box center [934, 392] width 226 height 77
type textarea "B"
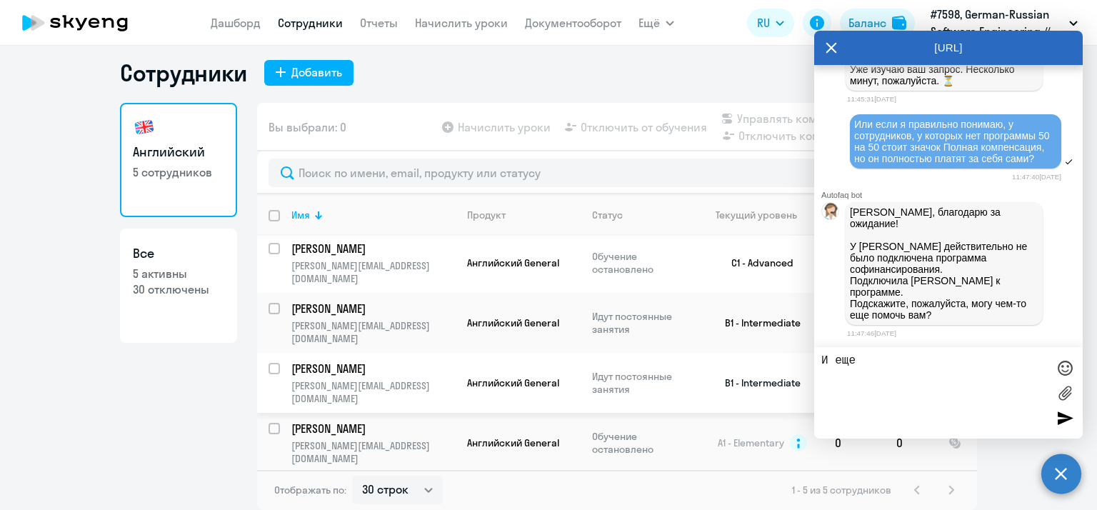
drag, startPoint x: 898, startPoint y: 366, endPoint x: 804, endPoint y: 358, distance: 93.9
click at [804, 358] on body "[PERSON_NAME] Отчеты Начислить уроки Документооборот Ещё Дашборд Сотрудники Отч…" at bounding box center [548, 255] width 1097 height 510
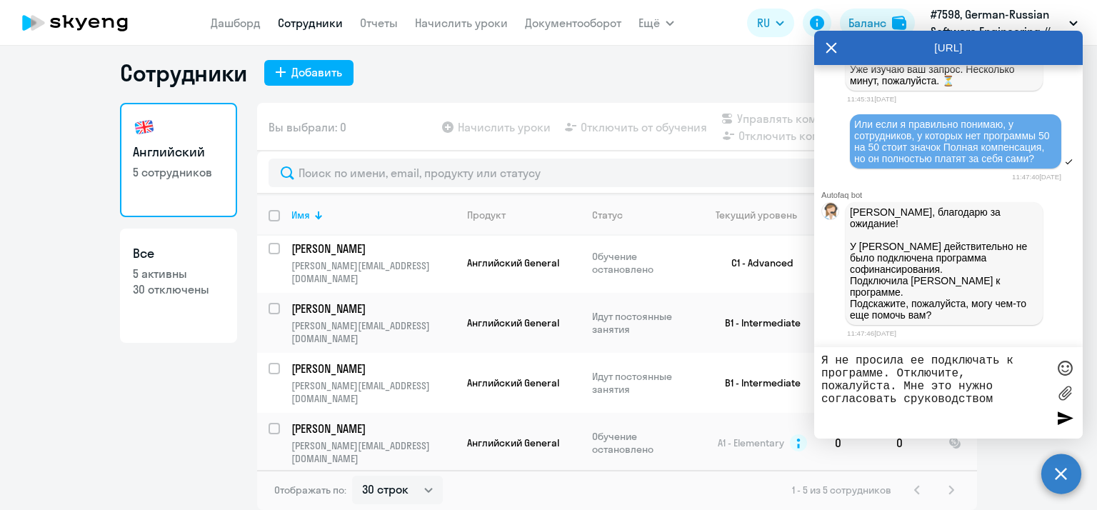
type textarea "Я не просила ее подключать к программе. Отключите, пожалуйста. Мне это нужно со…"
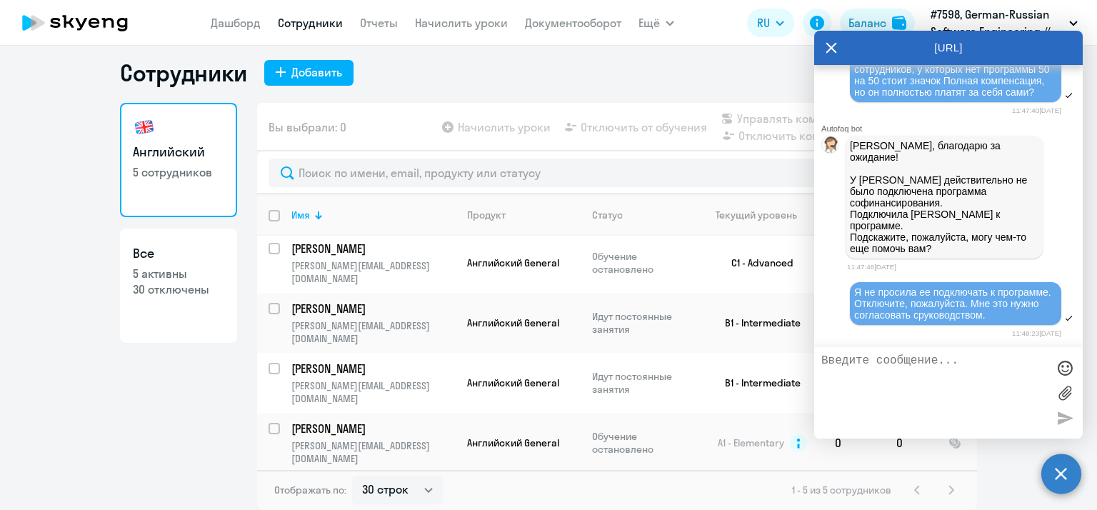
scroll to position [19766, 0]
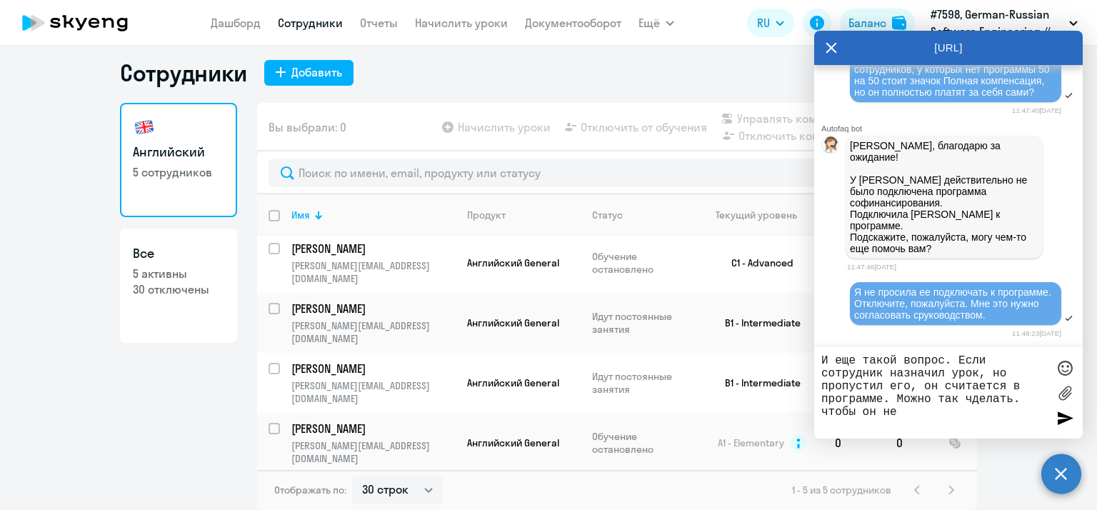
click at [973, 398] on textarea "И еще такой вопрос. Если сотрудник назначил урок, но пропустил его, он считаетс…" at bounding box center [934, 392] width 226 height 77
drag, startPoint x: 911, startPoint y: 385, endPoint x: 911, endPoint y: 356, distance: 28.6
click at [911, 385] on textarea "И еще такой вопрос. Если сотрудник назначил урок, но пропустил его, он считаетс…" at bounding box center [934, 392] width 226 height 77
click at [991, 386] on textarea "И еще такой вопрос. Если сотрудник назначил урок, но пропустил его и вовремя н …" at bounding box center [934, 392] width 226 height 77
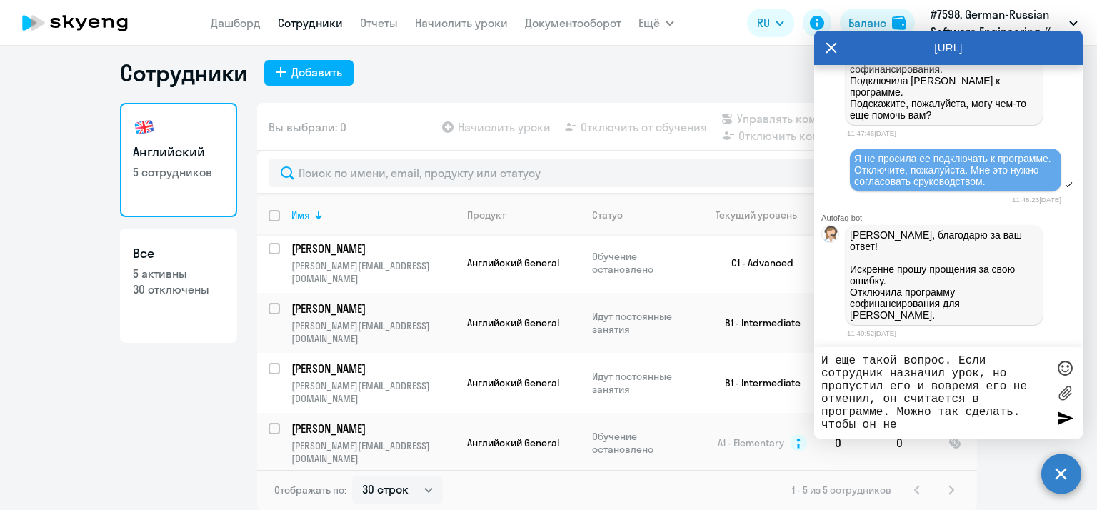
scroll to position [19885, 0]
click at [885, 408] on textarea "И еще такой вопрос. Если сотрудник назначил урок, но пропустил его и вовремя ег…" at bounding box center [934, 392] width 226 height 77
drag, startPoint x: 885, startPoint y: 397, endPoint x: 895, endPoint y: 397, distance: 10.0
click at [895, 397] on textarea "И еще такой вопрос. Если сотрудник назначил урок, но пропустил его и вовремя ег…" at bounding box center [934, 392] width 226 height 77
click at [1023, 413] on textarea "И еще такой вопрос. Если сотрудник назначил урок, но пропустил его и вовремя ег…" at bounding box center [934, 392] width 226 height 77
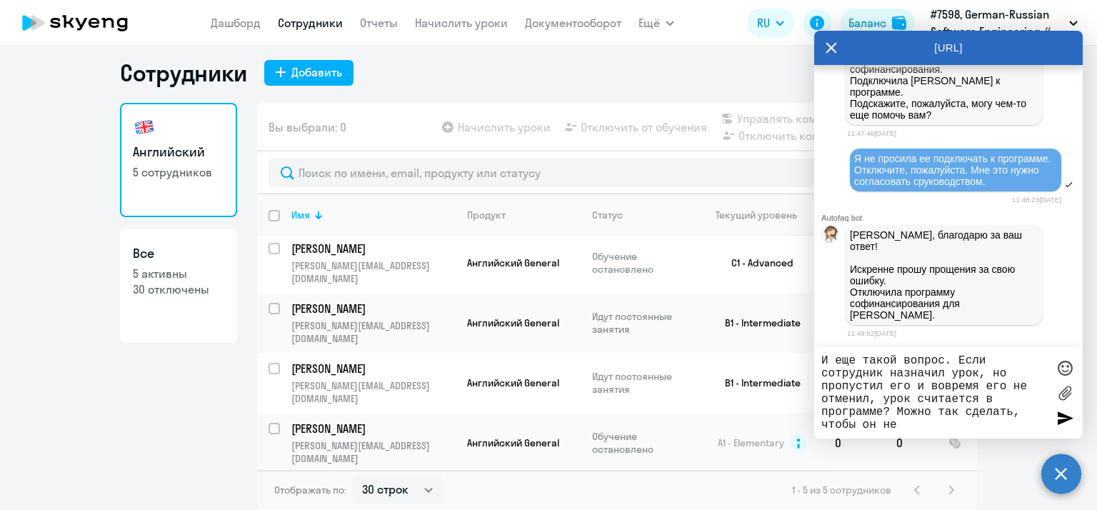
drag, startPoint x: 877, startPoint y: 419, endPoint x: 863, endPoint y: 421, distance: 14.4
click at [863, 421] on textarea "И еще такой вопрос. Если сотрудник назначил урок, но пропустил его и вовремя ег…" at bounding box center [934, 392] width 226 height 77
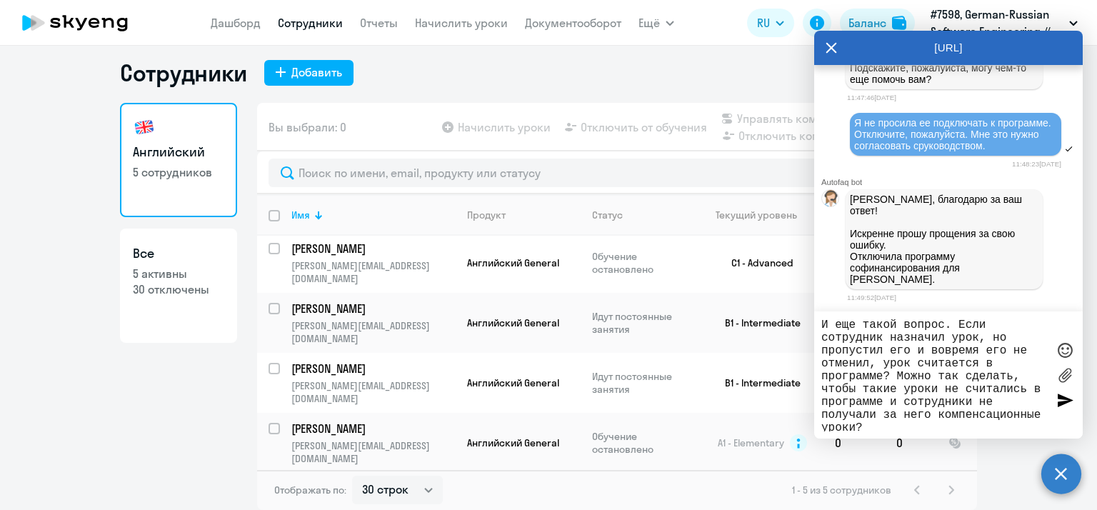
type textarea "И еще такой вопрос. Если сотрудник назначил урок, но пропустил его и вовремя ег…"
click at [1061, 399] on div at bounding box center [1064, 399] width 21 height 21
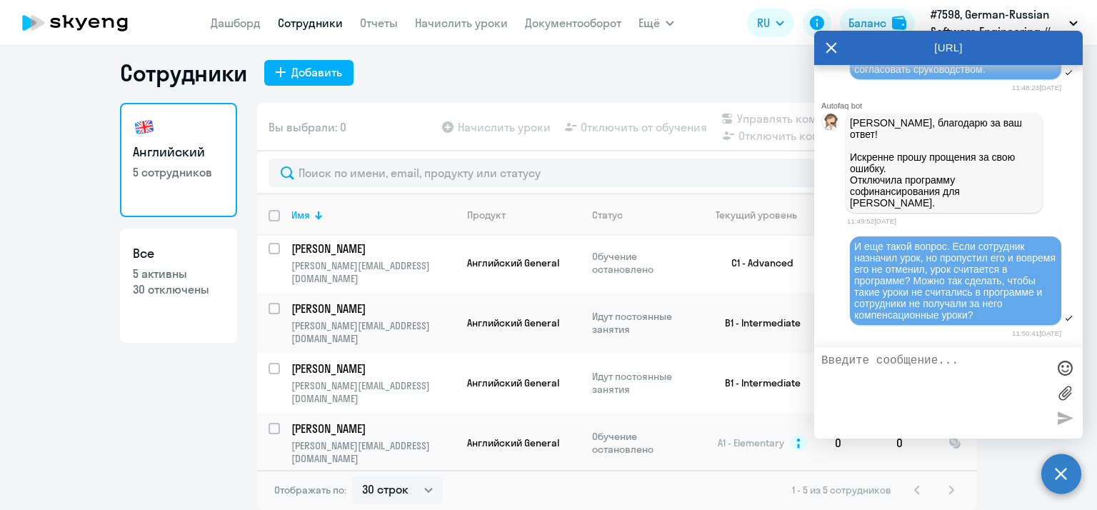
scroll to position [20018, 0]
click at [830, 45] on icon at bounding box center [831, 48] width 11 height 11
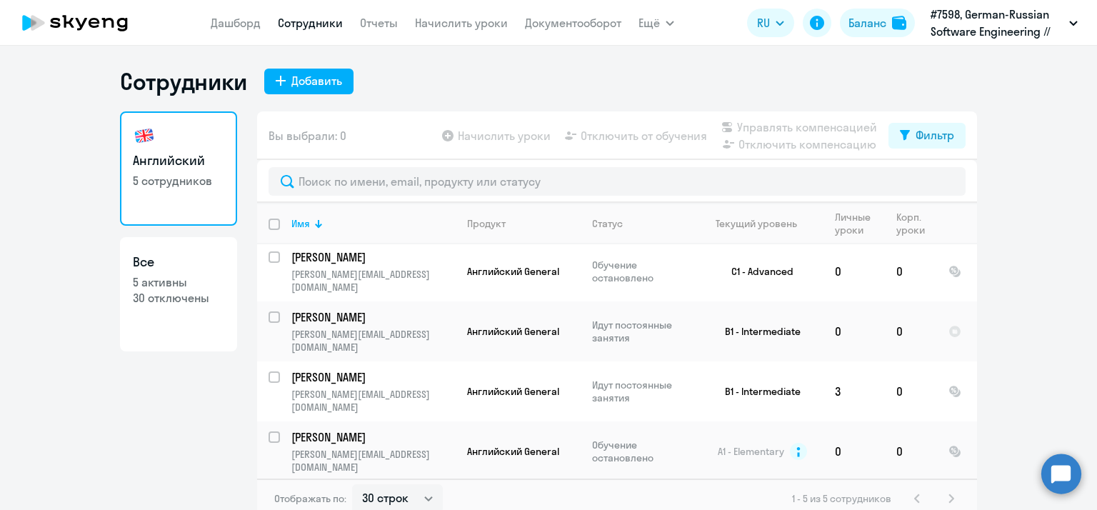
scroll to position [9, 0]
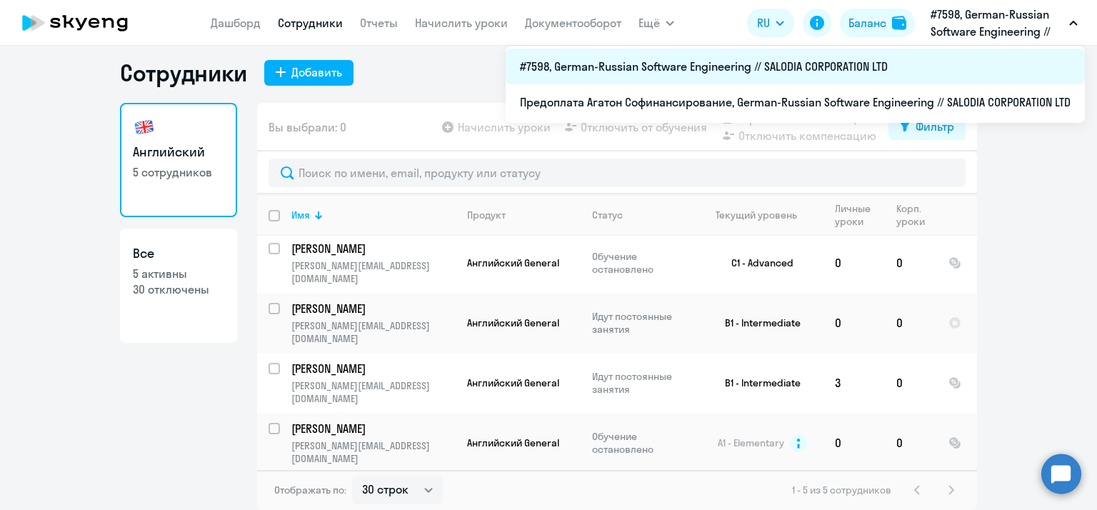
click at [847, 64] on li "#7598, German-Russian Software Engineering // SALODIA CORPORATION LTD" at bounding box center [795, 67] width 579 height 36
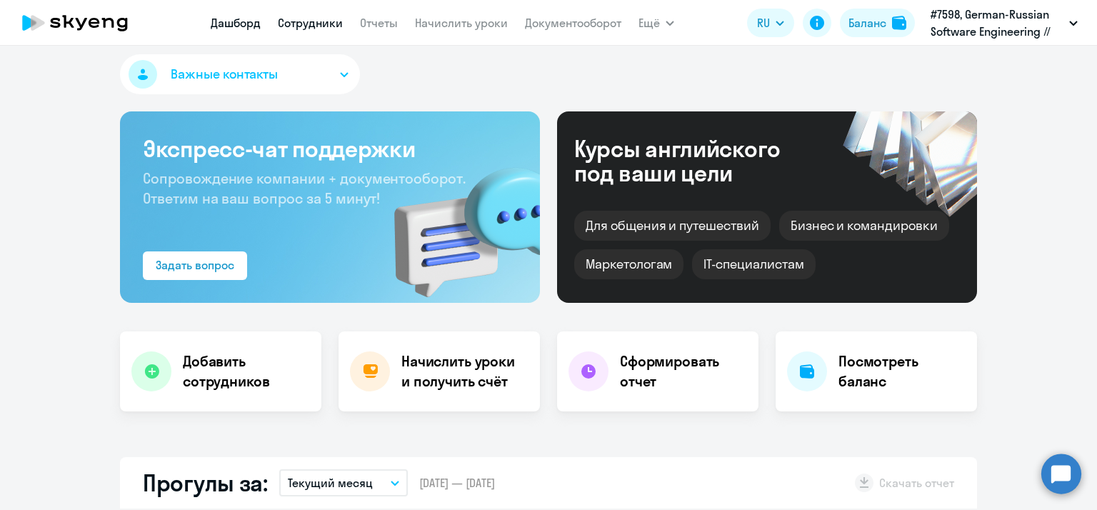
select select "30"
click at [325, 28] on link "Сотрудники" at bounding box center [310, 23] width 65 height 14
select select "30"
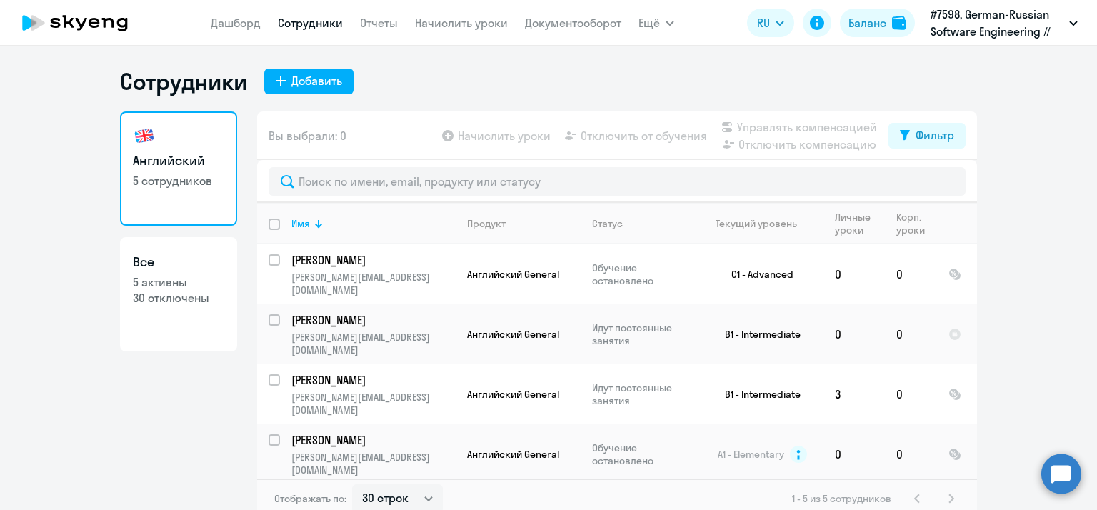
scroll to position [9, 0]
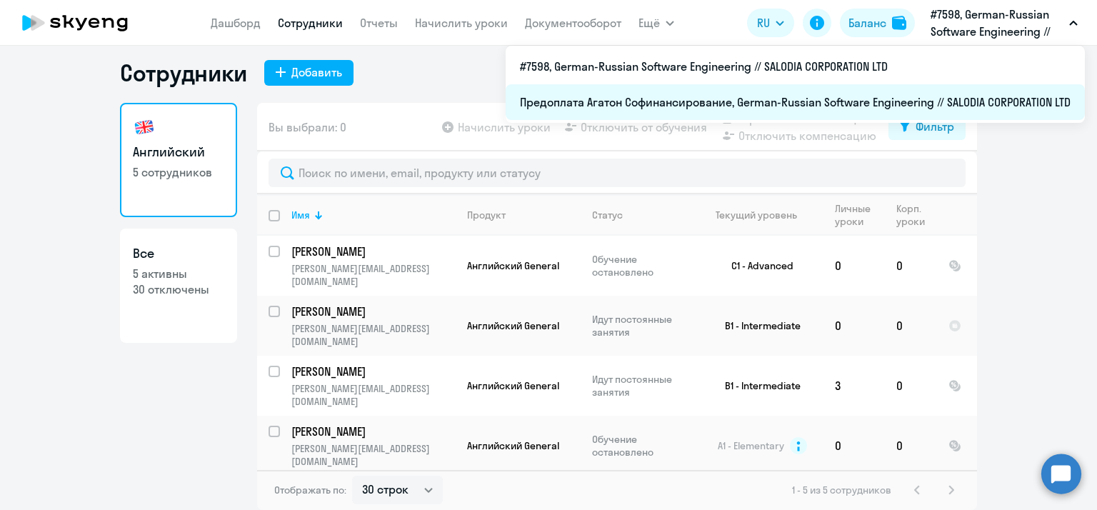
click at [899, 105] on li "Предоплата Агатон Софинансирование, German-Russian Software Engineering // SALO…" at bounding box center [795, 102] width 579 height 36
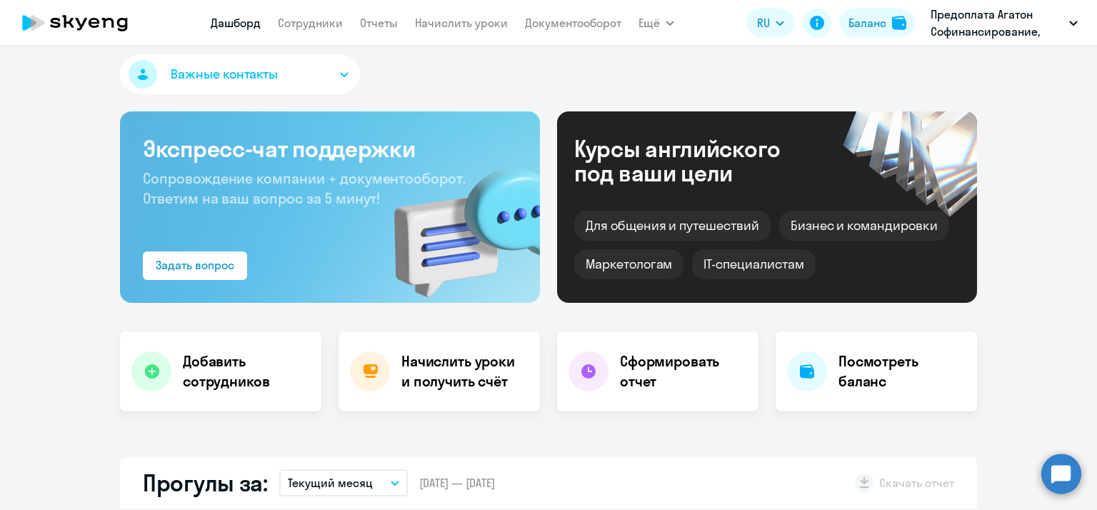
select select "30"
click at [303, 22] on link "Сотрудники" at bounding box center [310, 23] width 65 height 14
select select "30"
